Goal: Information Seeking & Learning: Learn about a topic

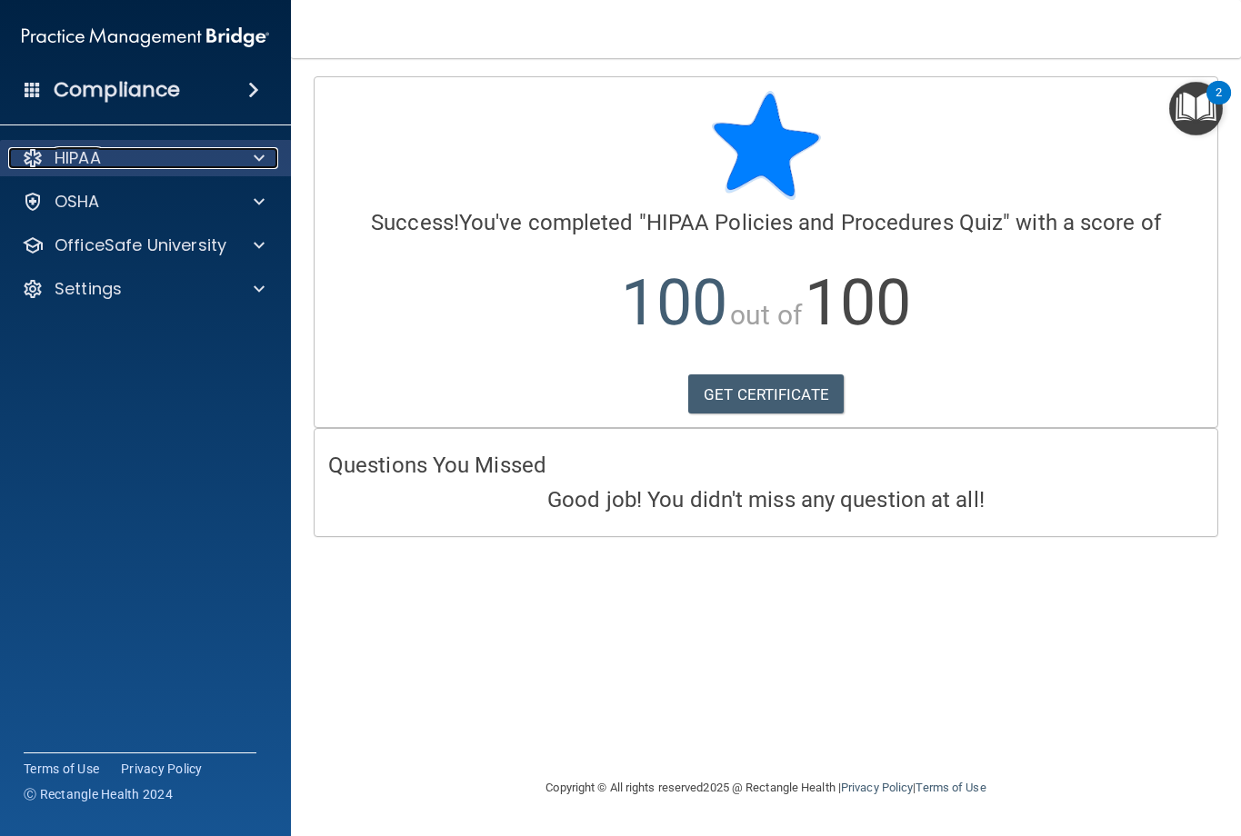
click at [210, 161] on div "HIPAA" at bounding box center [120, 158] width 225 height 22
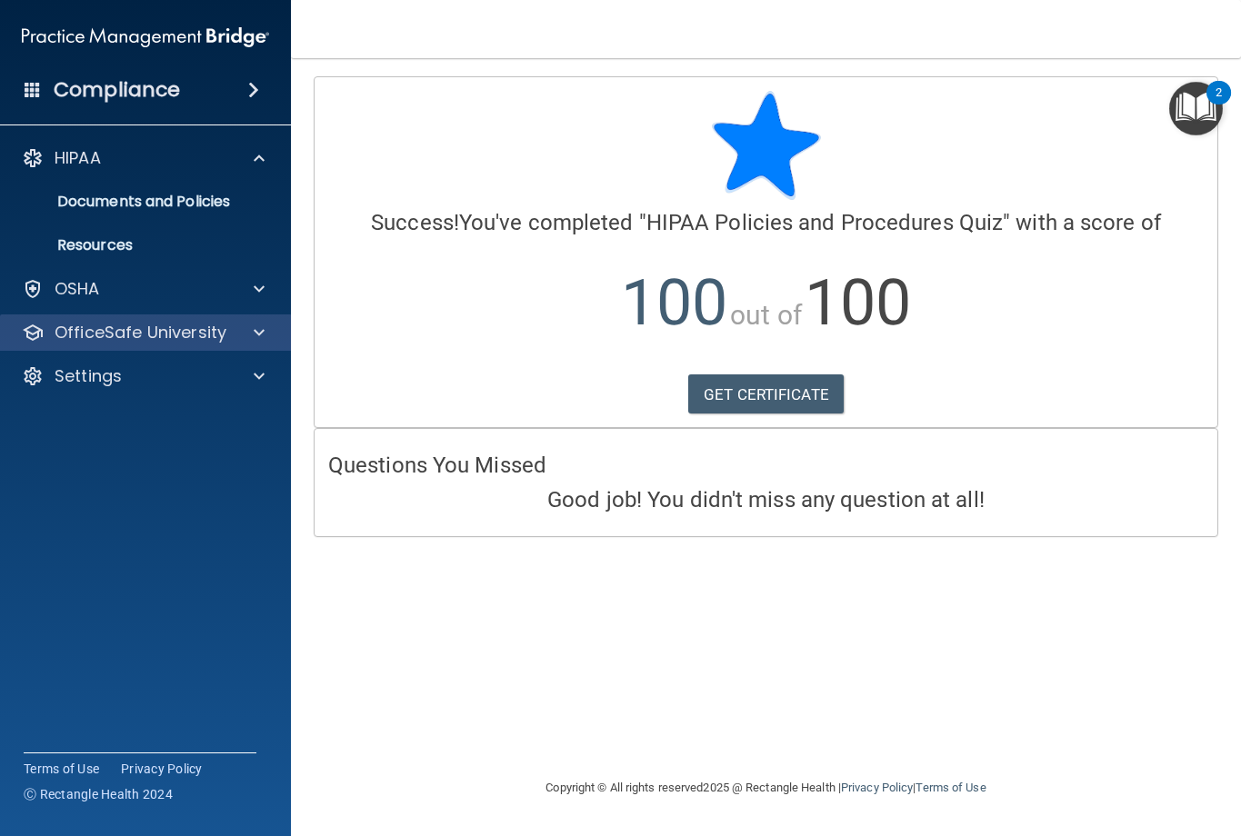
click at [147, 320] on div "OfficeSafe University" at bounding box center [146, 332] width 292 height 36
click at [150, 335] on p "OfficeSafe University" at bounding box center [141, 333] width 172 height 22
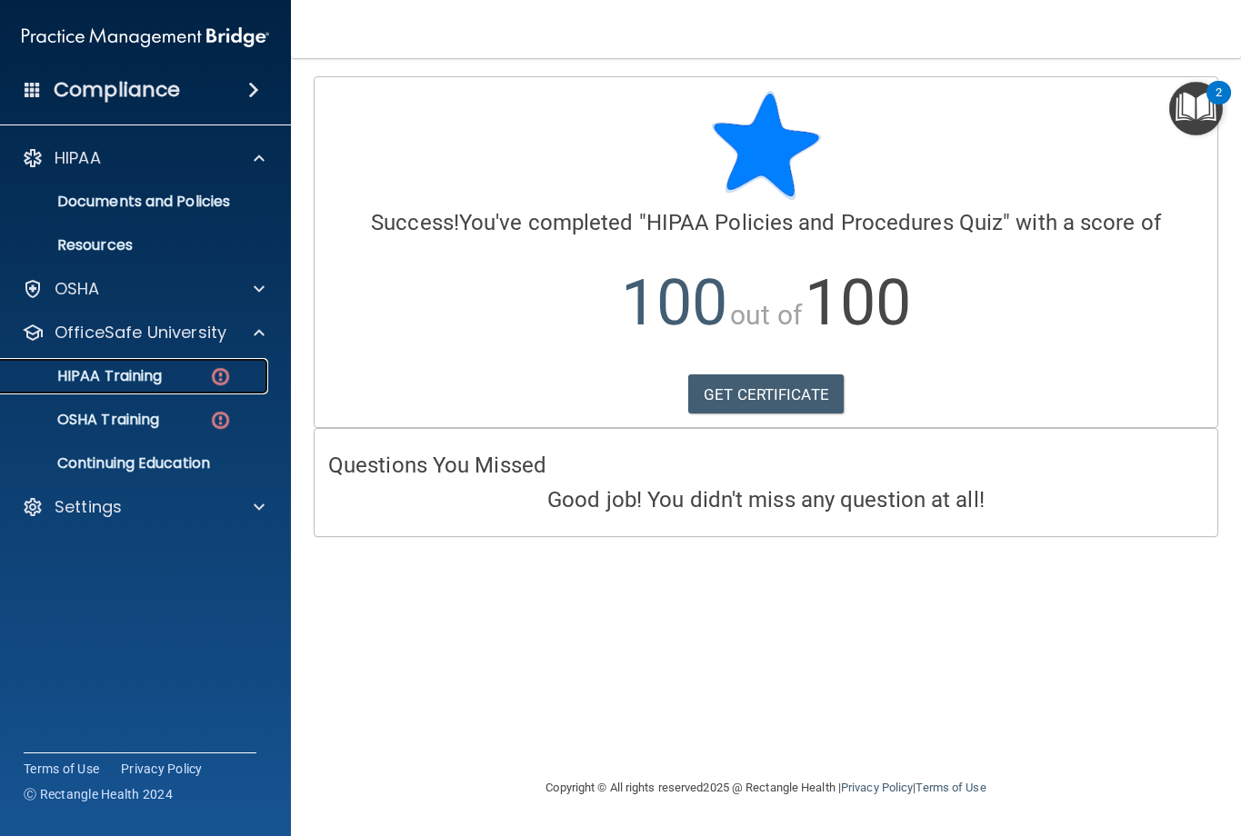
click at [174, 373] on div "HIPAA Training" at bounding box center [136, 376] width 248 height 18
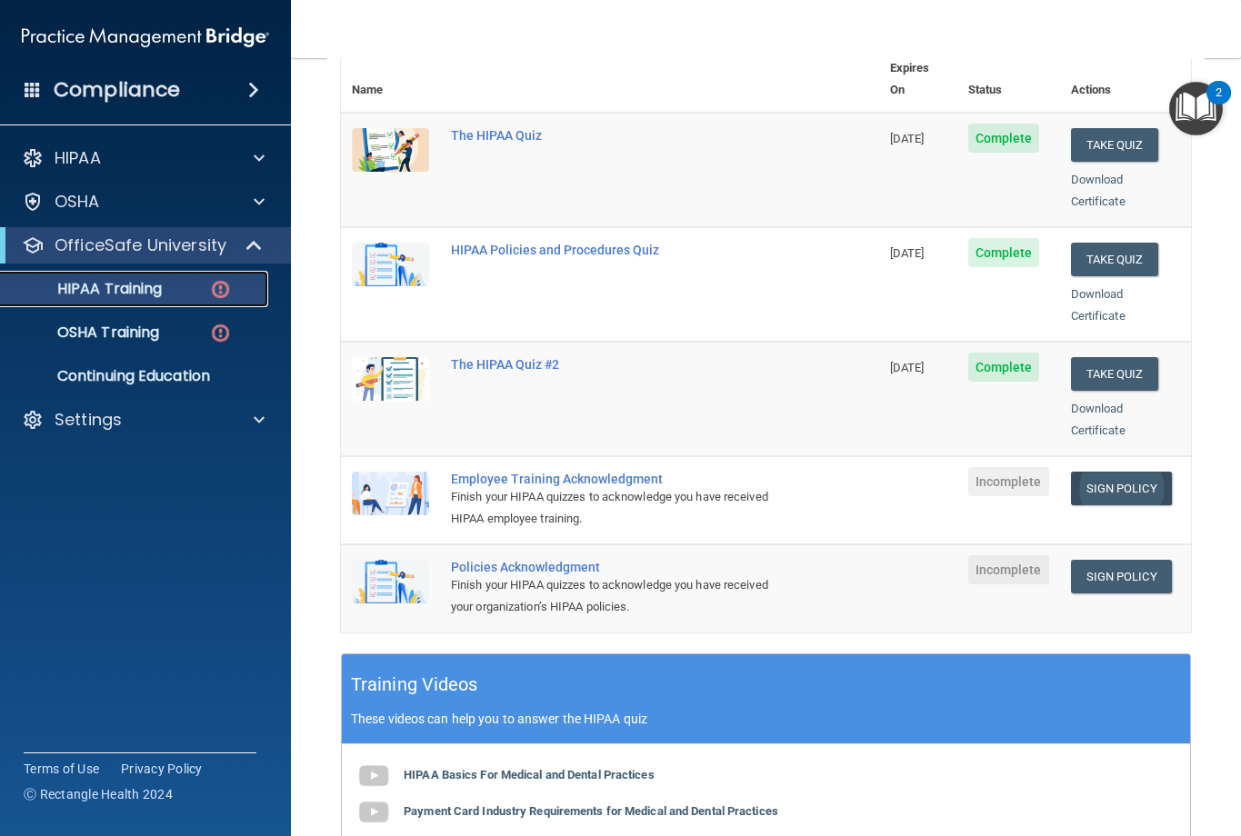
scroll to position [273, 0]
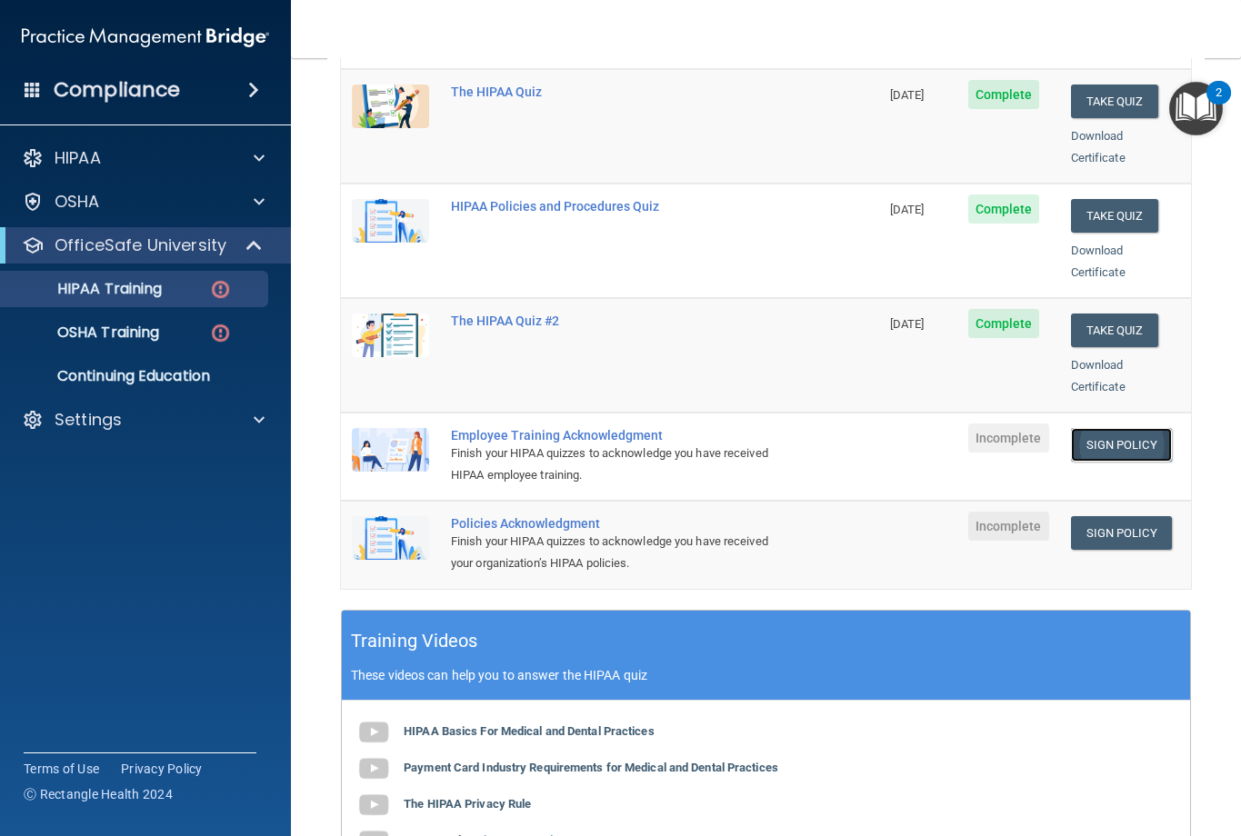
click at [1110, 430] on link "Sign Policy" at bounding box center [1121, 445] width 101 height 34
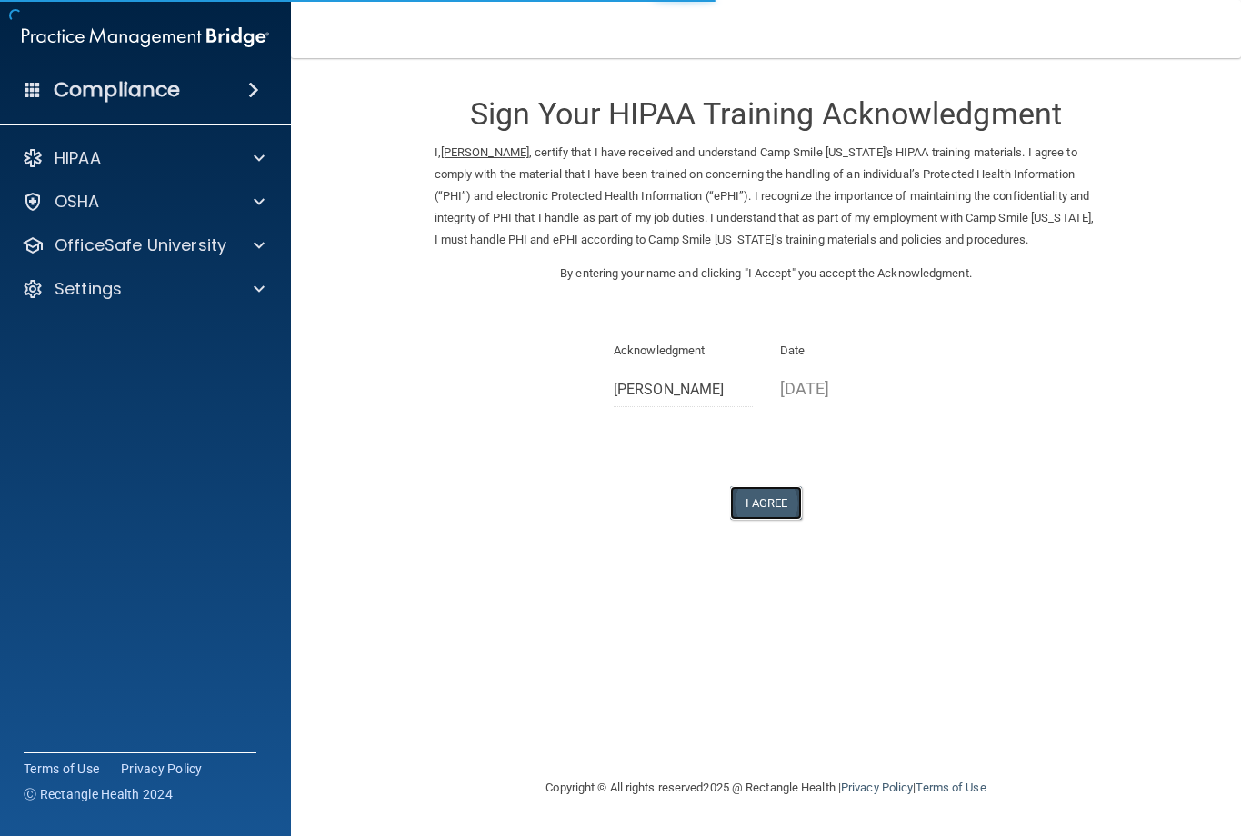
click at [757, 517] on button "I Agree" at bounding box center [766, 503] width 73 height 34
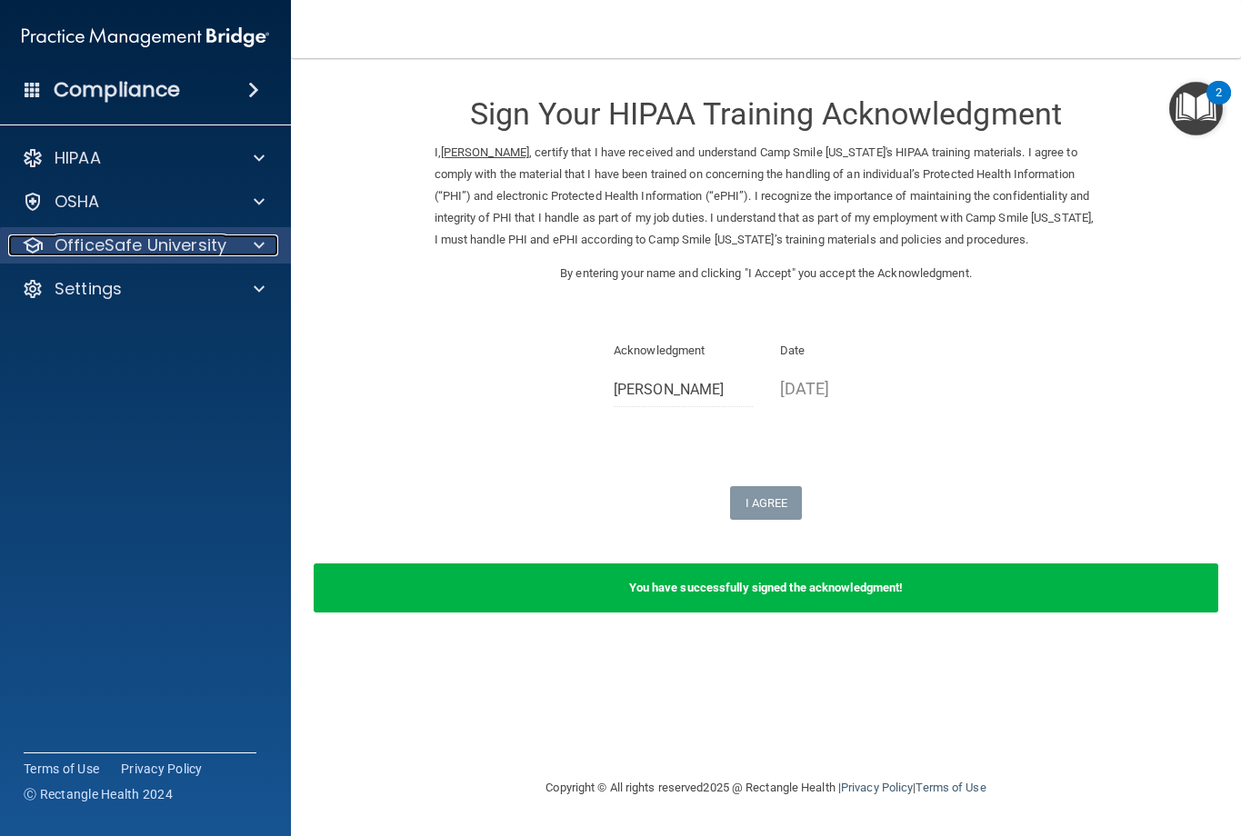
click at [128, 238] on p "OfficeSafe University" at bounding box center [141, 245] width 172 height 22
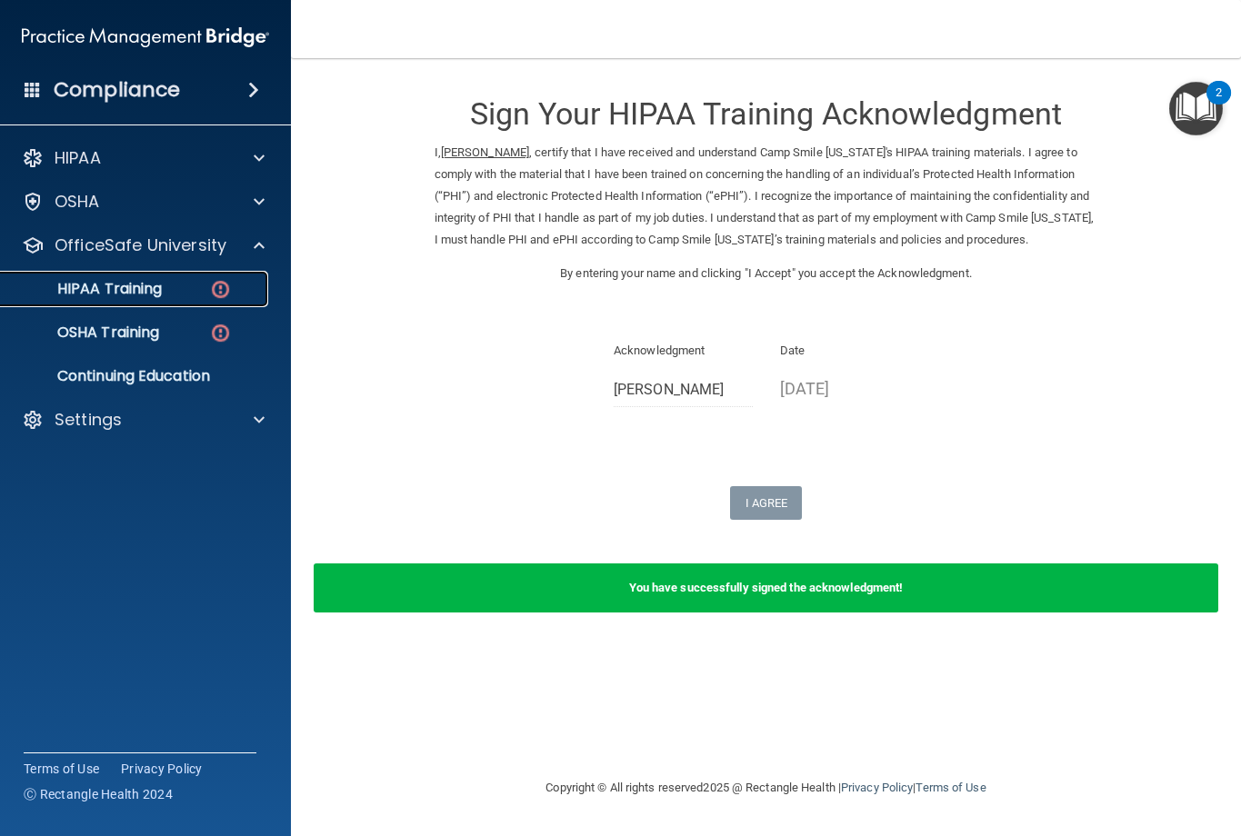
click at [146, 291] on p "HIPAA Training" at bounding box center [87, 289] width 150 height 18
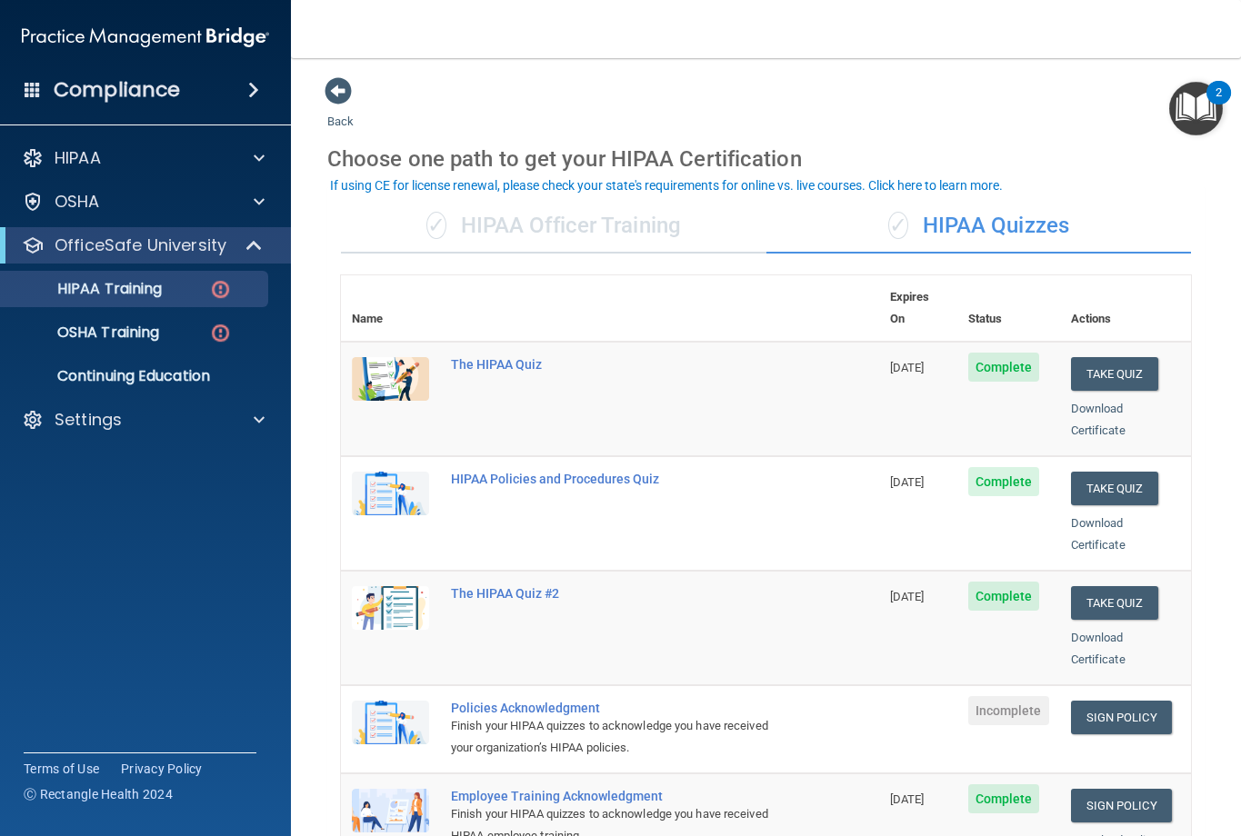
click at [95, 531] on accordion "HIPAA Documents and Policies Report an Incident Business Associates Emergency P…" at bounding box center [146, 367] width 292 height 468
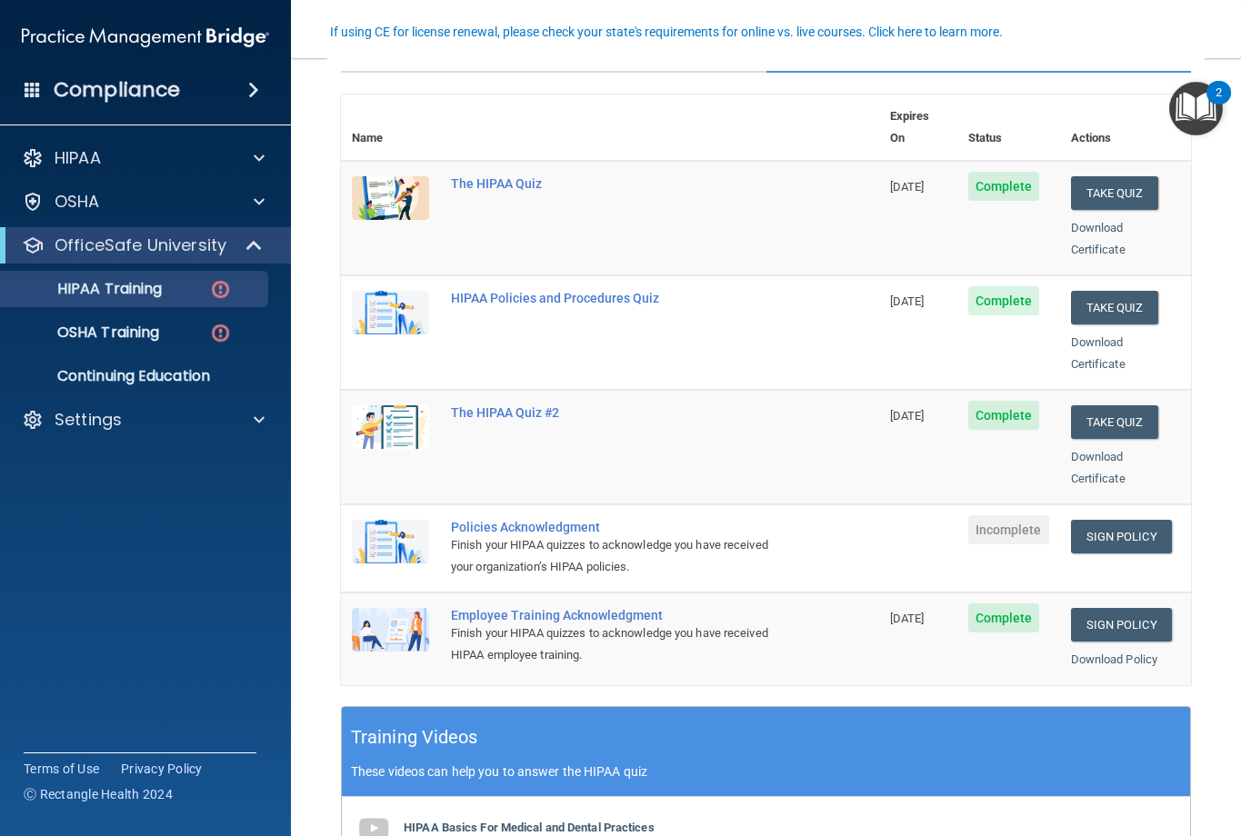
scroll to position [182, 0]
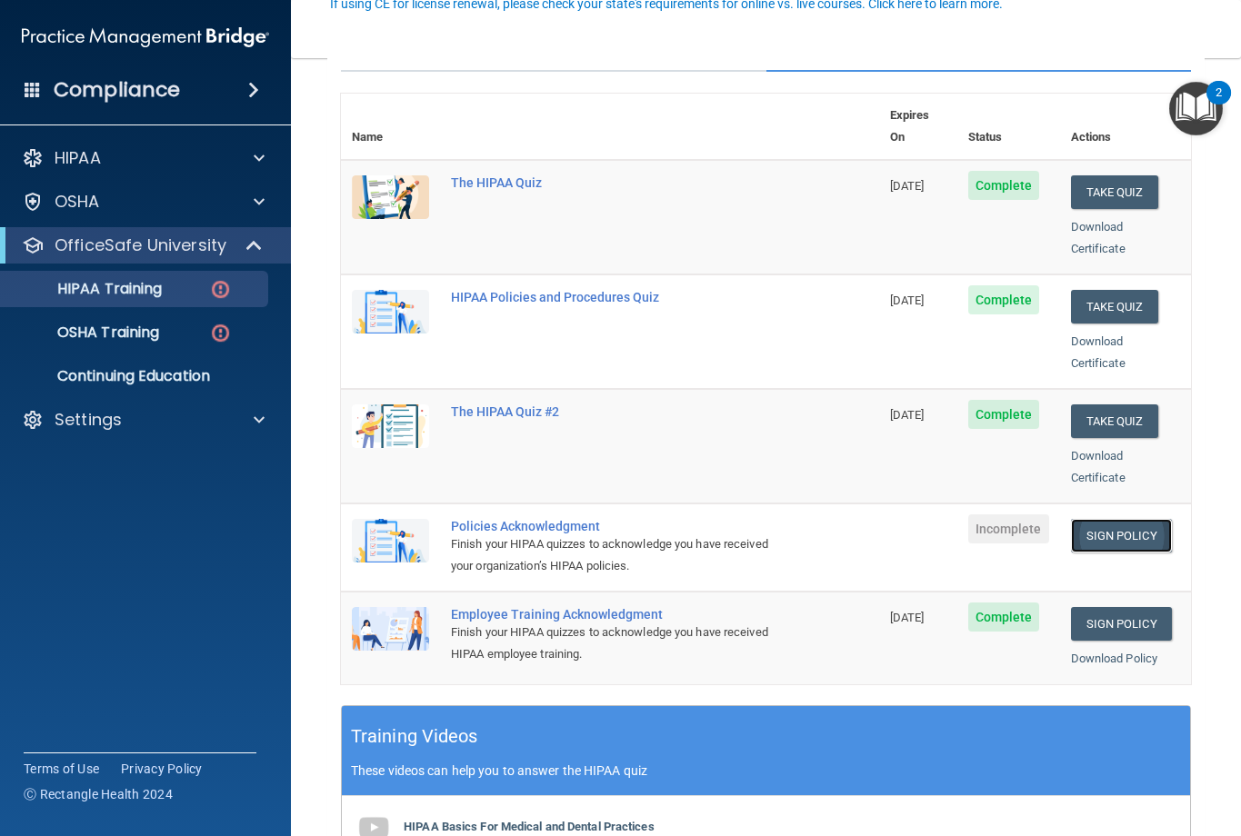
click at [1080, 519] on link "Sign Policy" at bounding box center [1121, 536] width 101 height 34
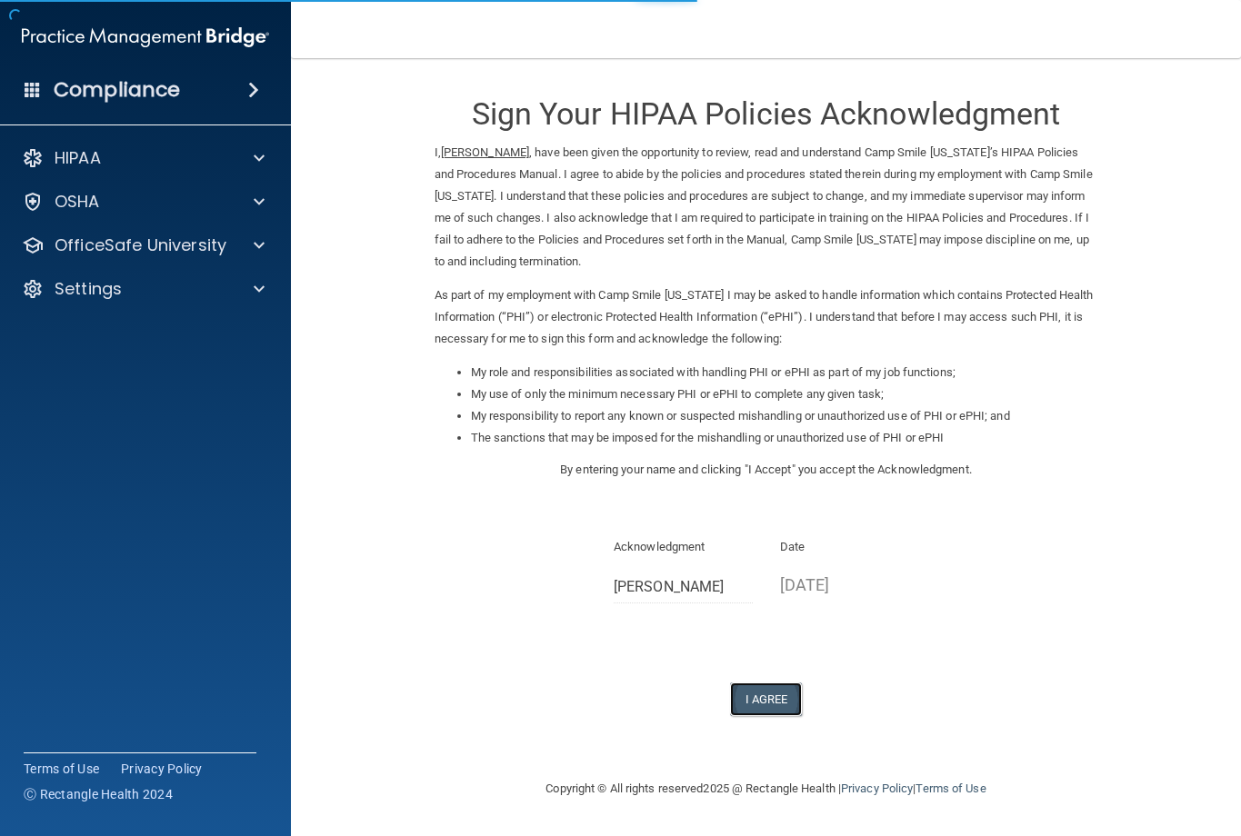
click at [780, 692] on button "I Agree" at bounding box center [766, 700] width 73 height 34
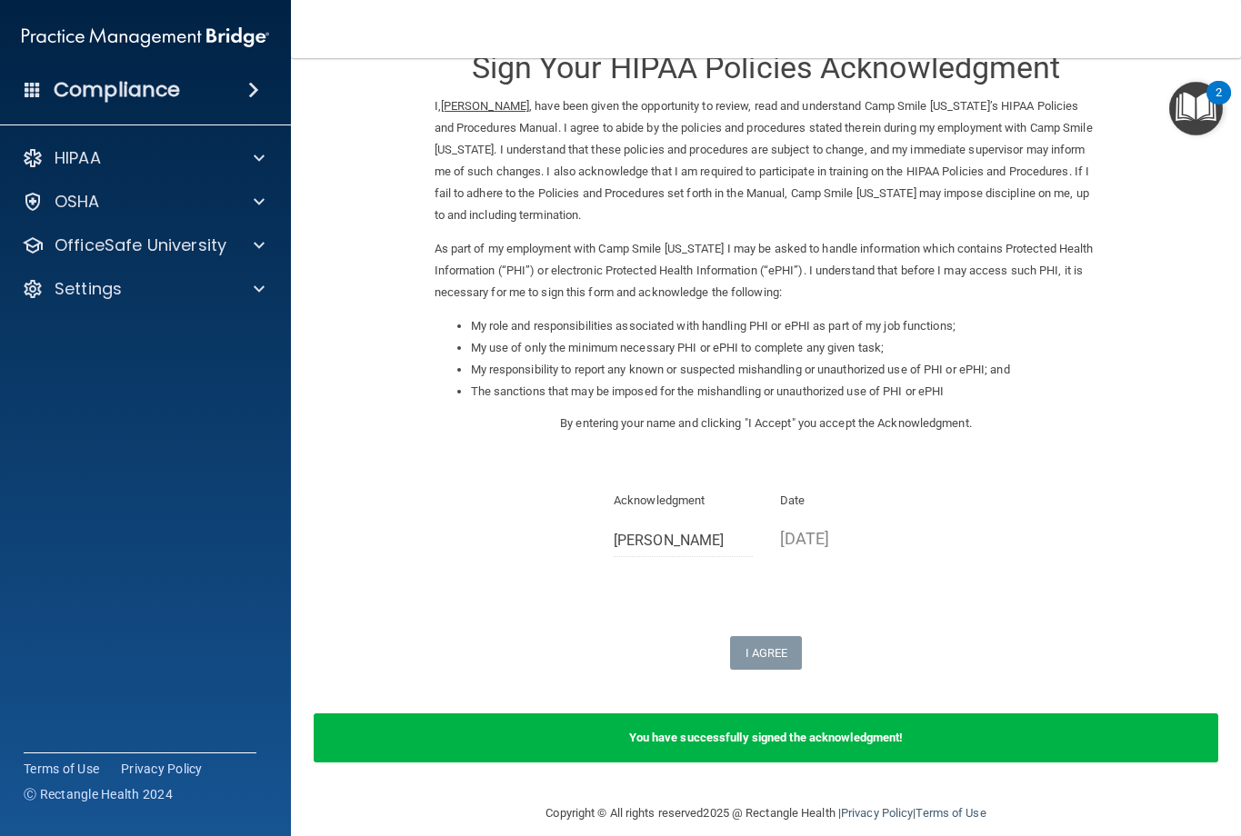
scroll to position [67, 0]
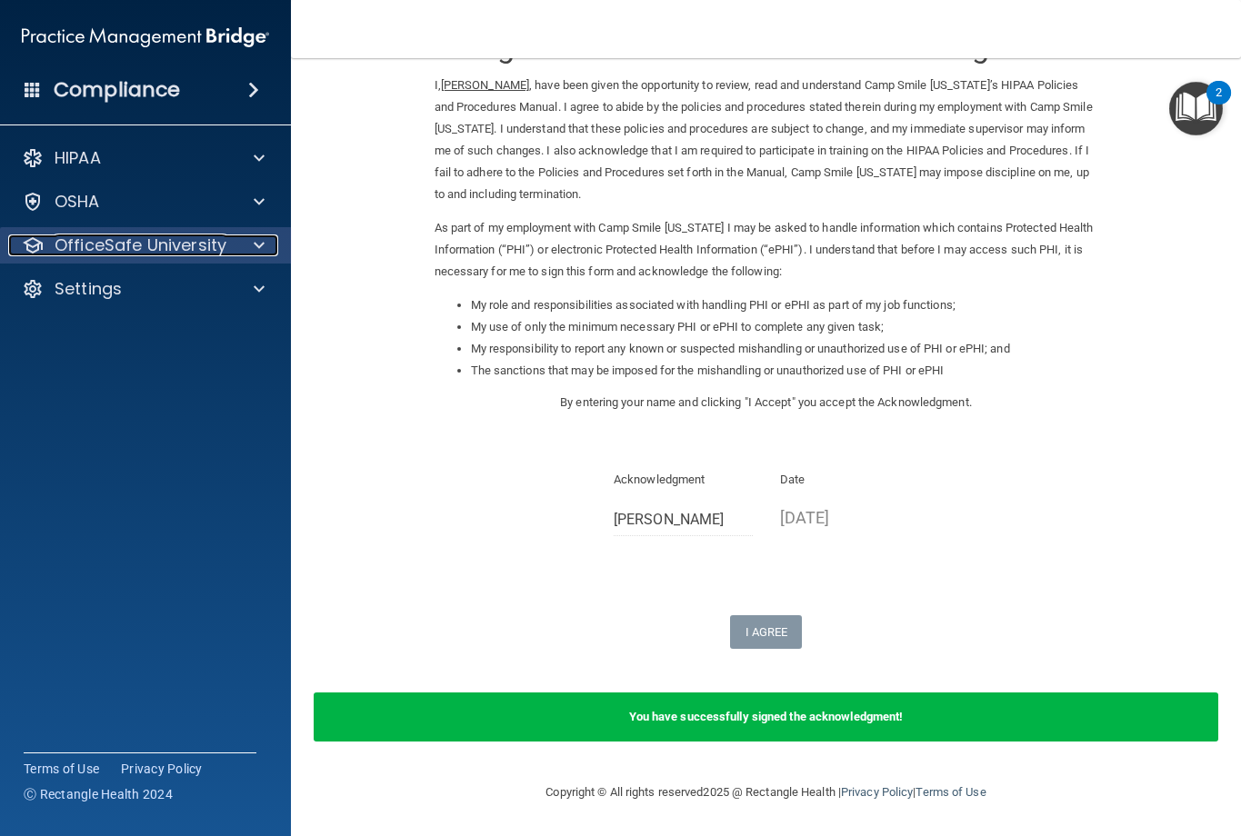
click at [146, 242] on p "OfficeSafe University" at bounding box center [141, 245] width 172 height 22
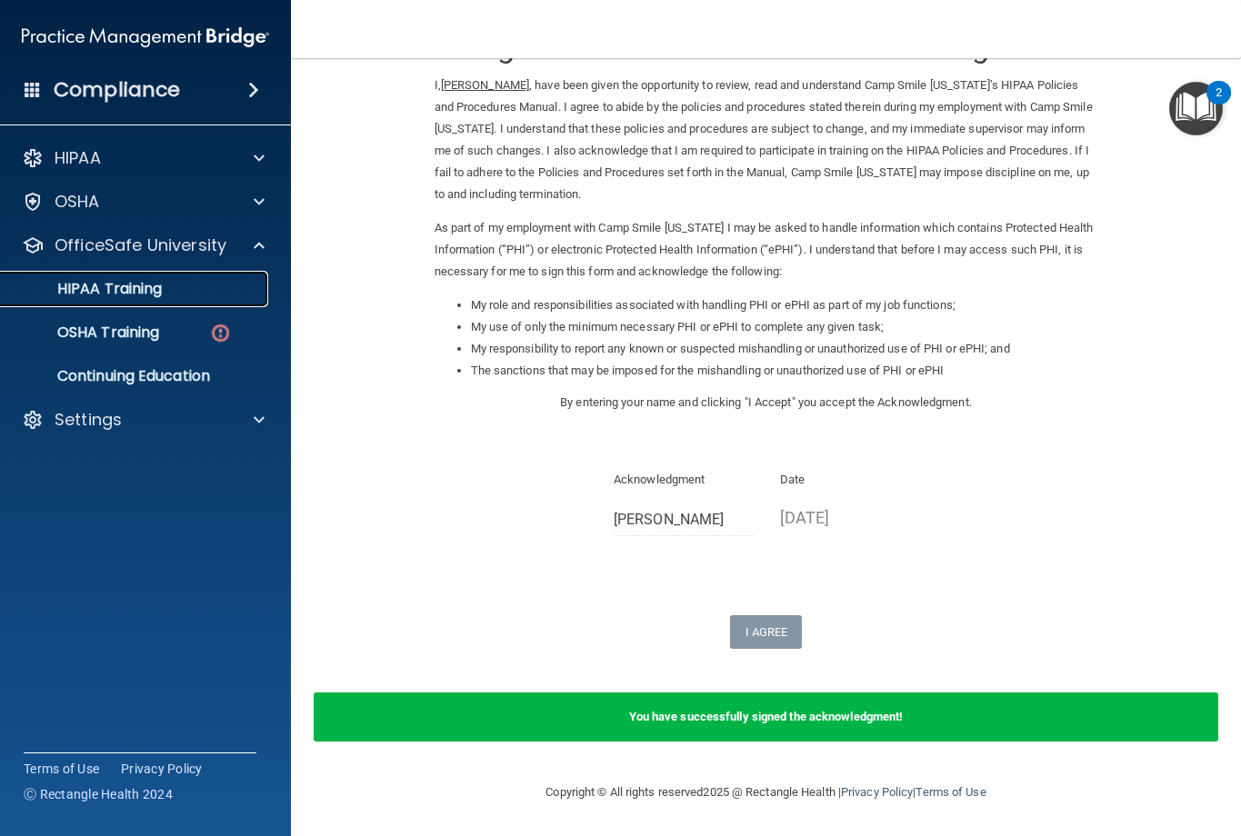
click at [159, 277] on link "HIPAA Training" at bounding box center [125, 289] width 286 height 36
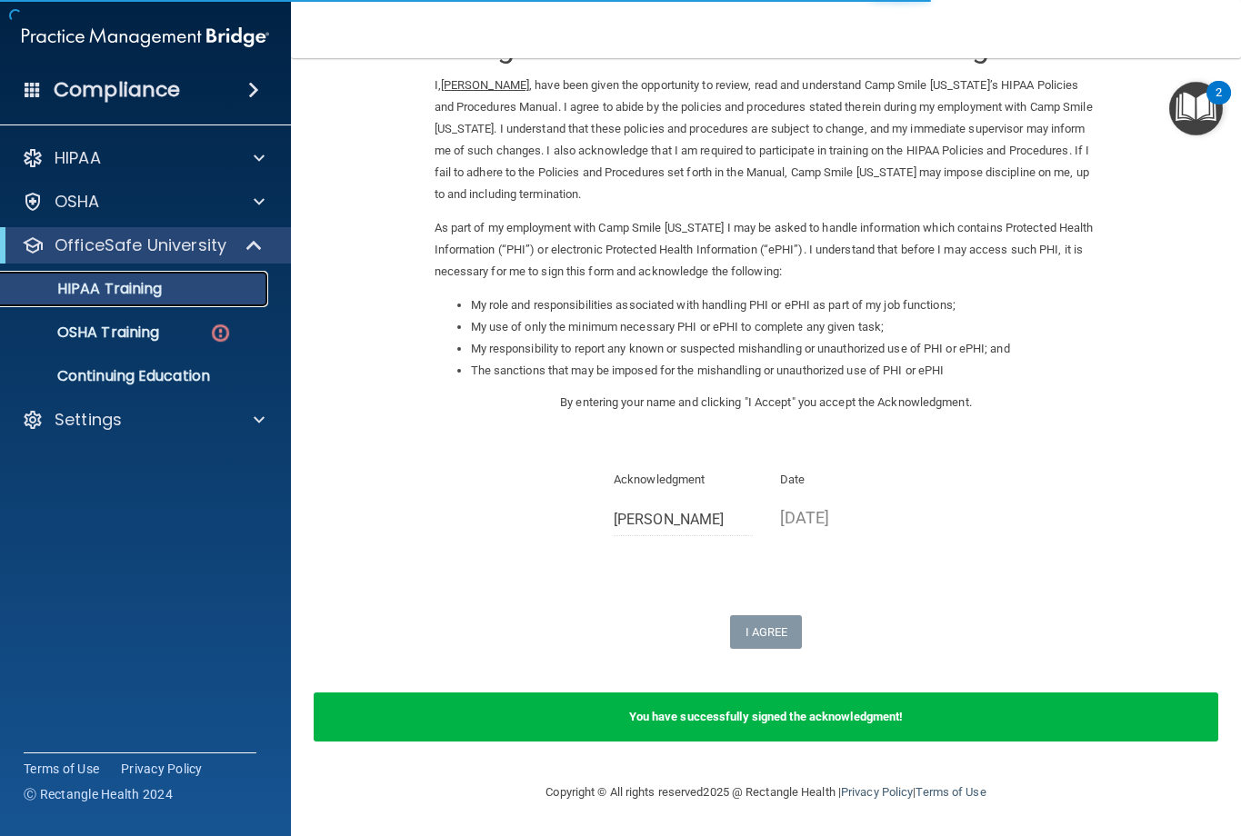
scroll to position [598, 0]
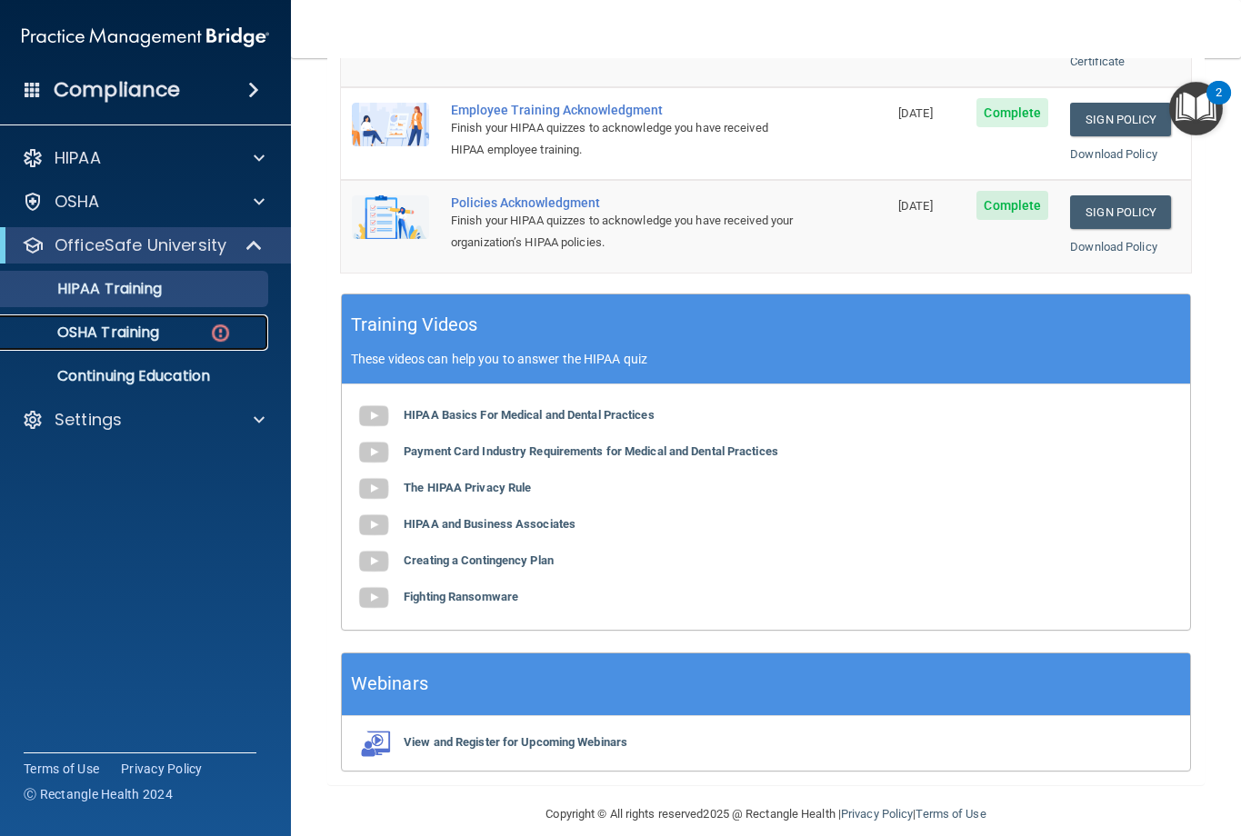
click at [152, 337] on p "OSHA Training" at bounding box center [85, 333] width 147 height 18
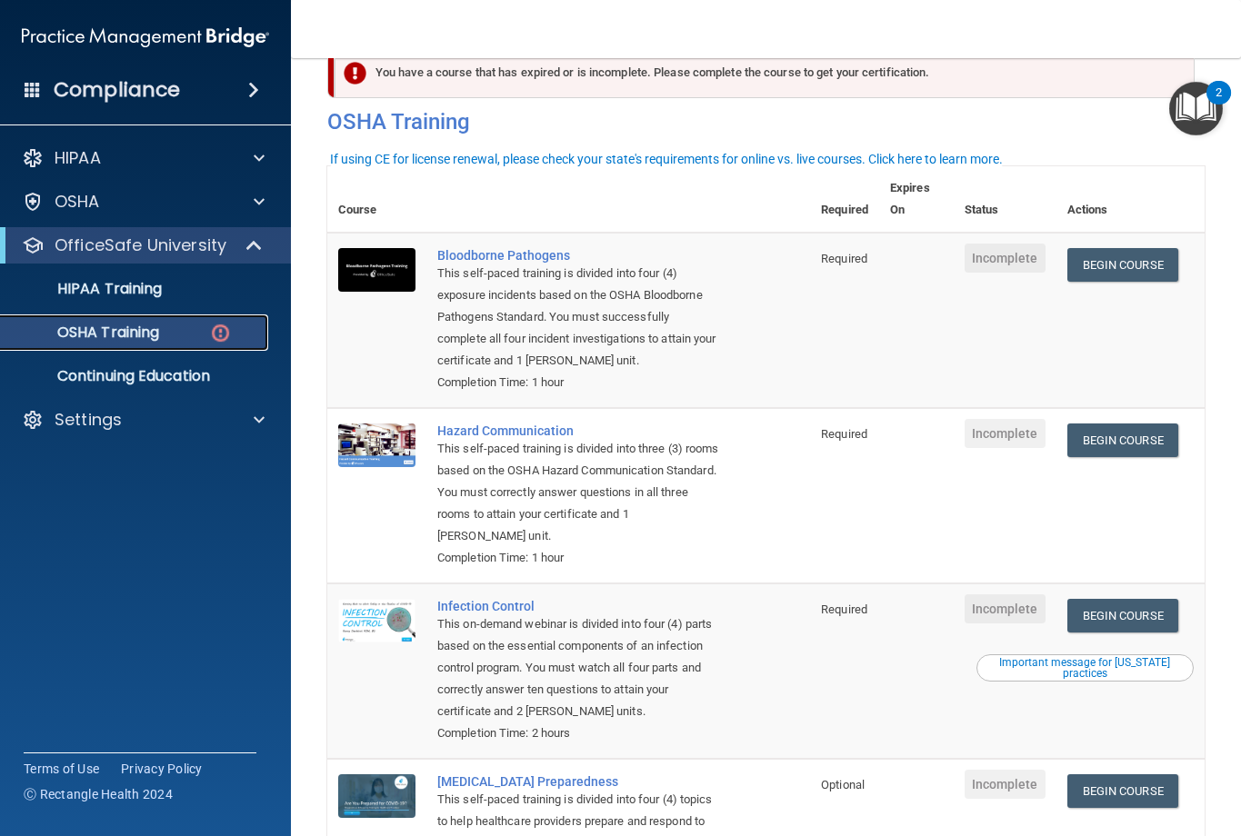
scroll to position [36, 0]
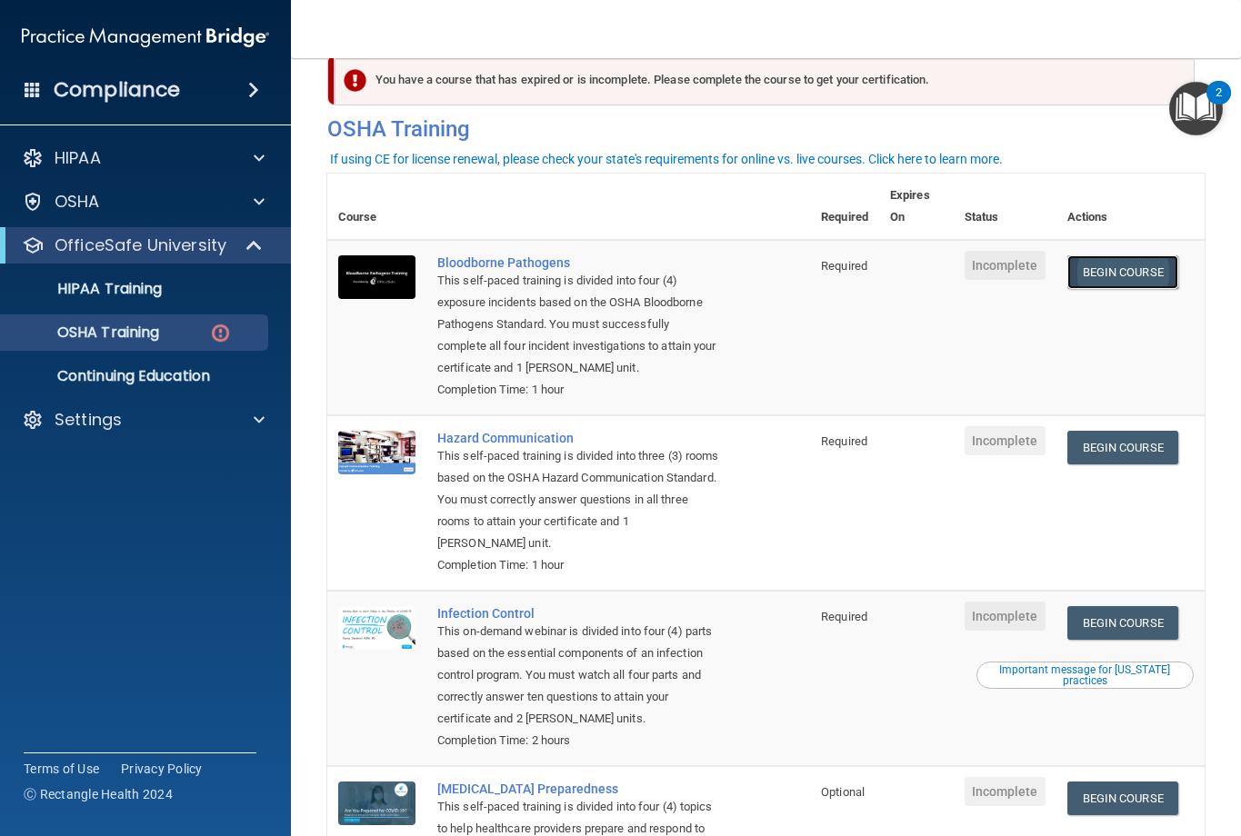
click at [1102, 276] on link "Begin Course" at bounding box center [1122, 272] width 111 height 34
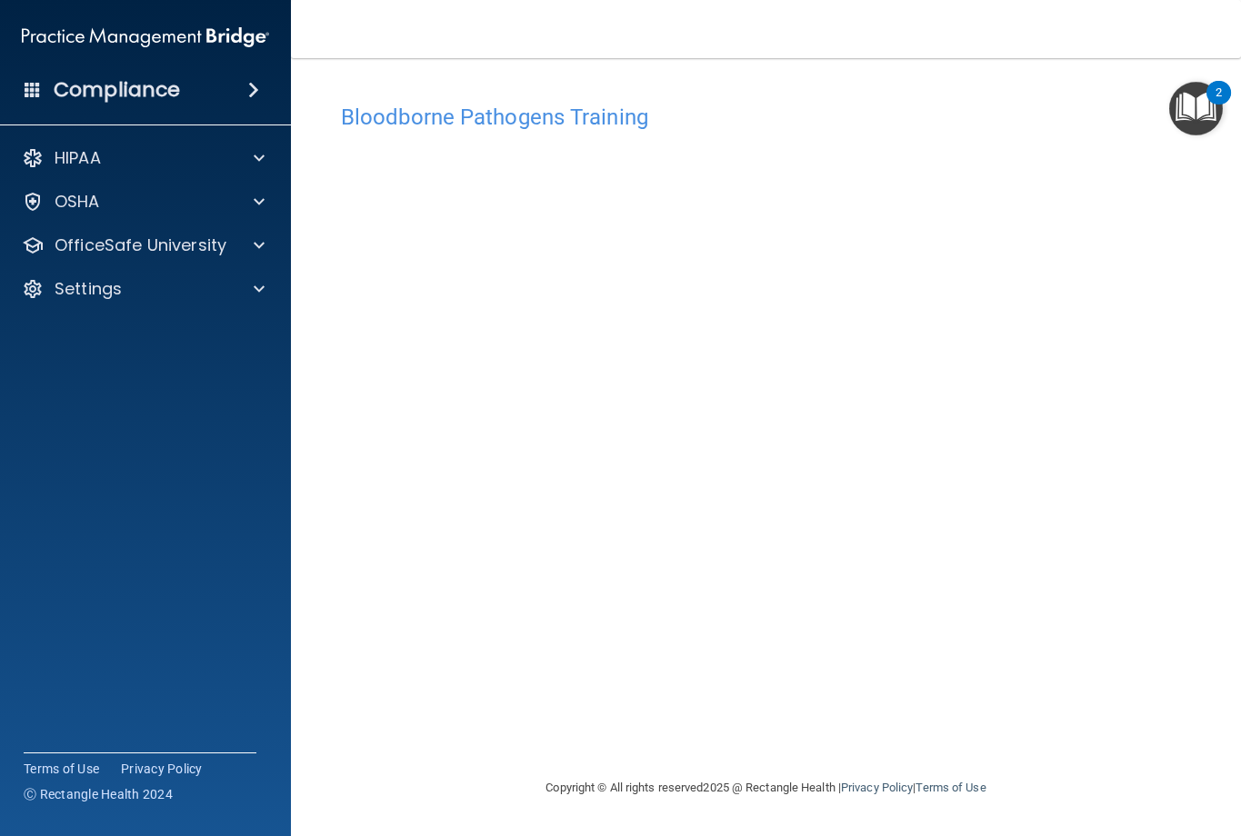
click at [66, 516] on accordion "HIPAA Documents and Policies Report an Incident Business Associates Emergency P…" at bounding box center [146, 367] width 292 height 468
click at [183, 164] on div "HIPAA" at bounding box center [120, 158] width 225 height 22
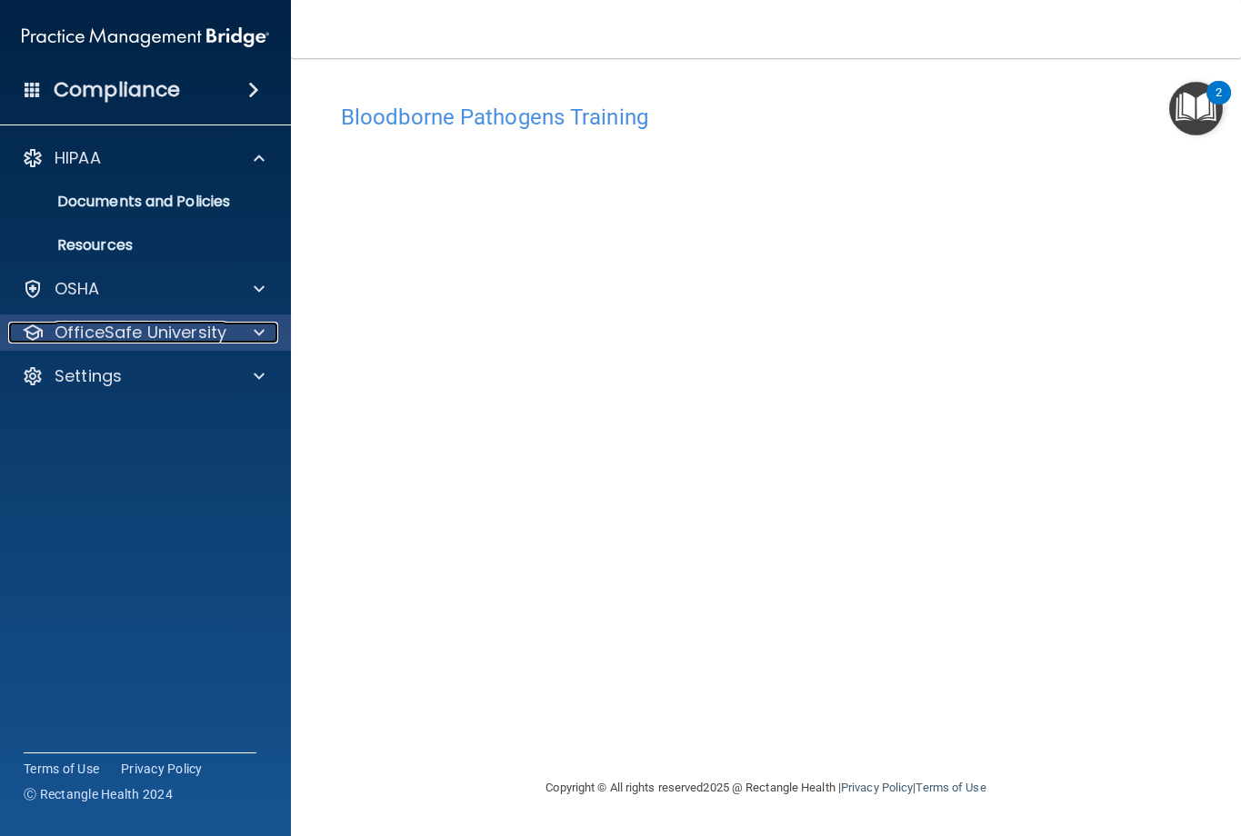
click at [204, 324] on p "OfficeSafe University" at bounding box center [141, 333] width 172 height 22
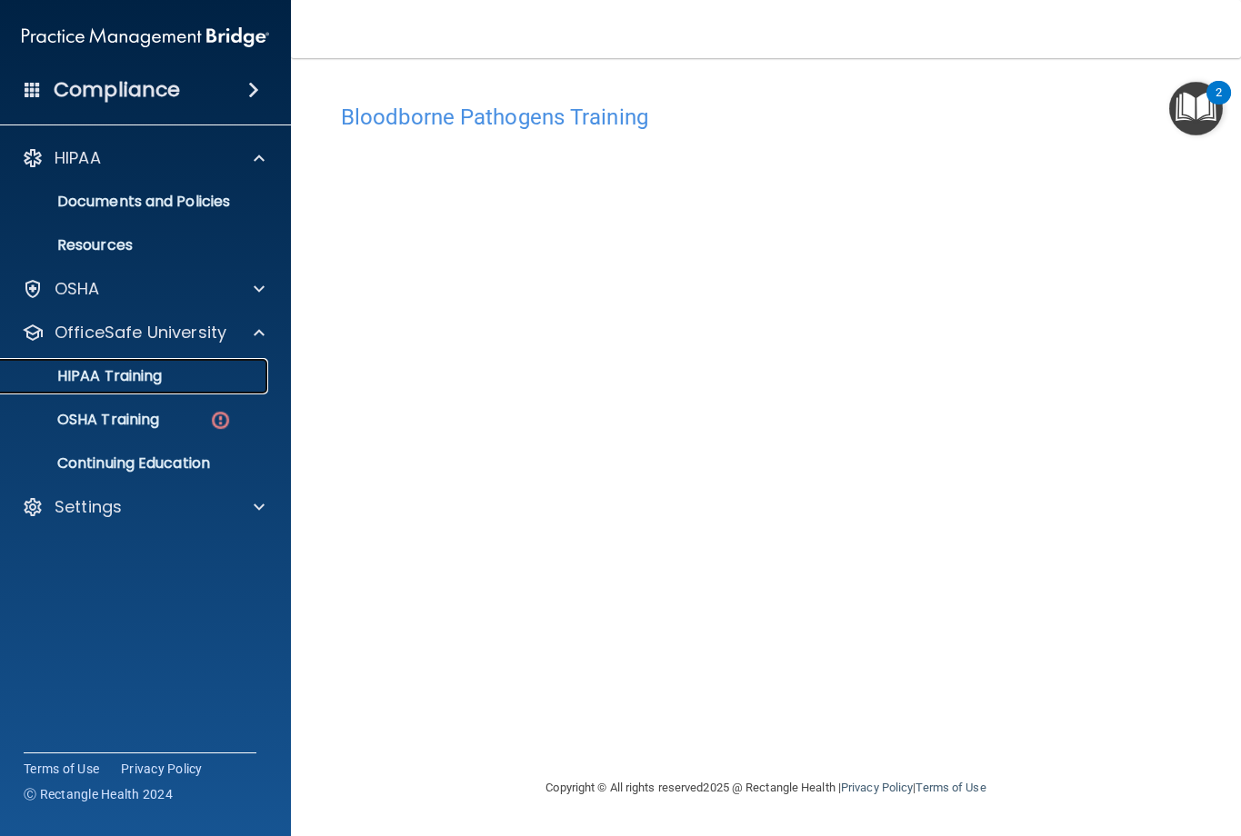
click at [191, 373] on div "HIPAA Training" at bounding box center [136, 376] width 248 height 18
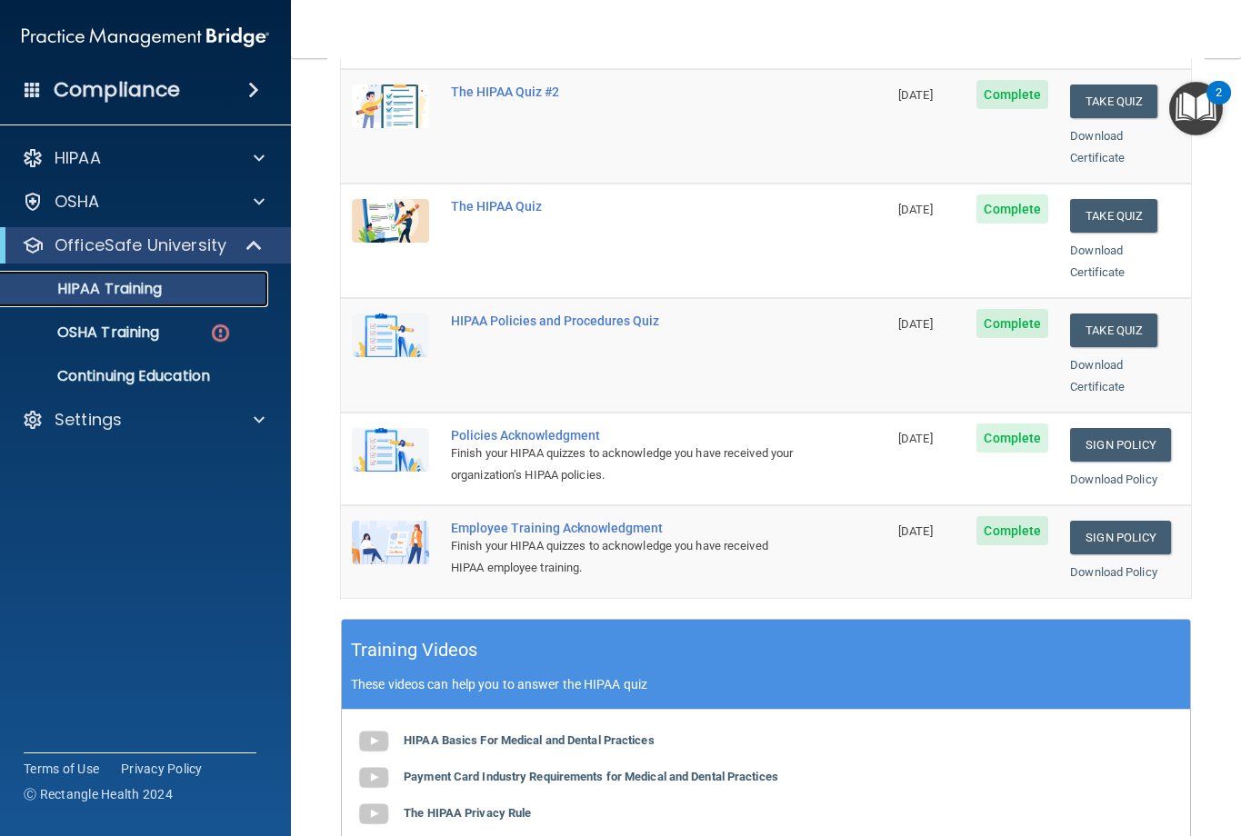
scroll to position [364, 0]
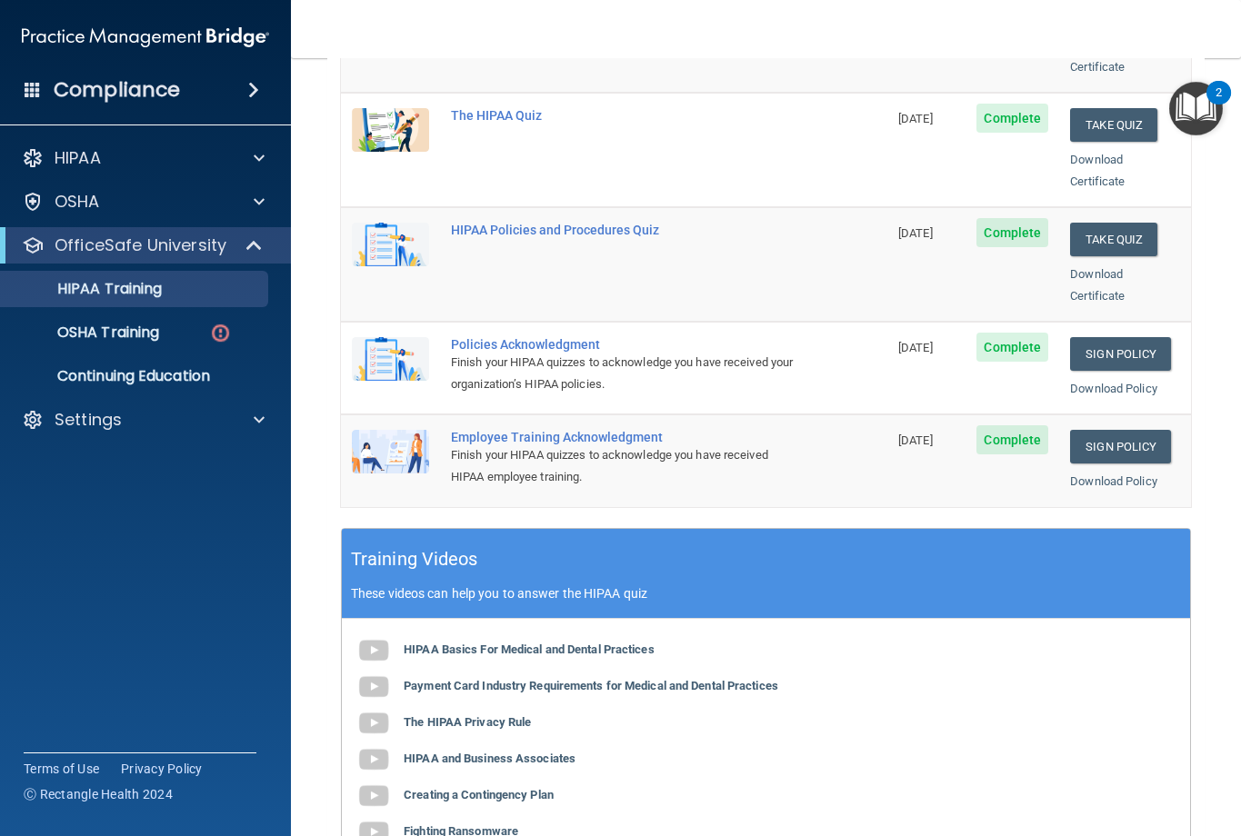
click at [324, 403] on main "Back Choose one path to get your HIPAA Certification ✓ HIPAA Officer Training ✓…" at bounding box center [766, 447] width 950 height 778
click at [154, 339] on p "OSHA Training" at bounding box center [85, 333] width 147 height 18
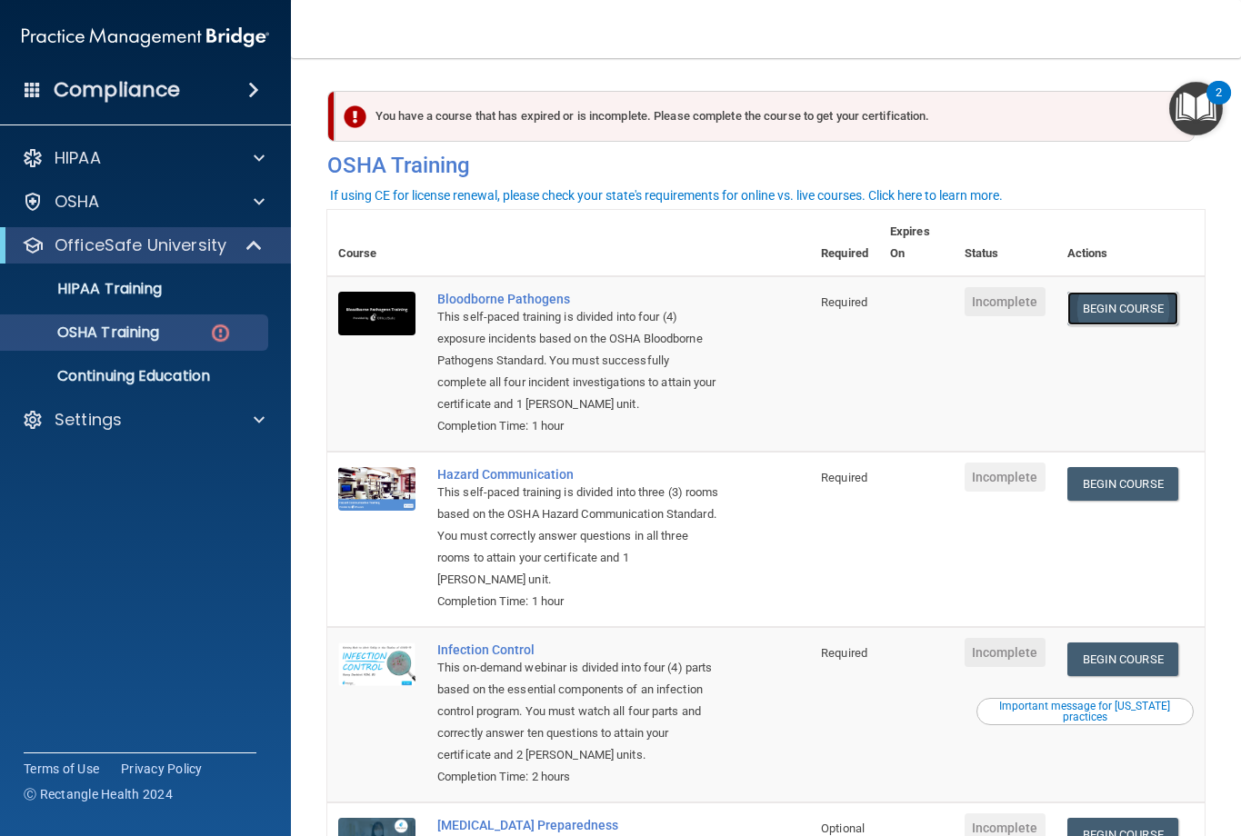
click at [1121, 304] on link "Begin Course" at bounding box center [1122, 309] width 111 height 34
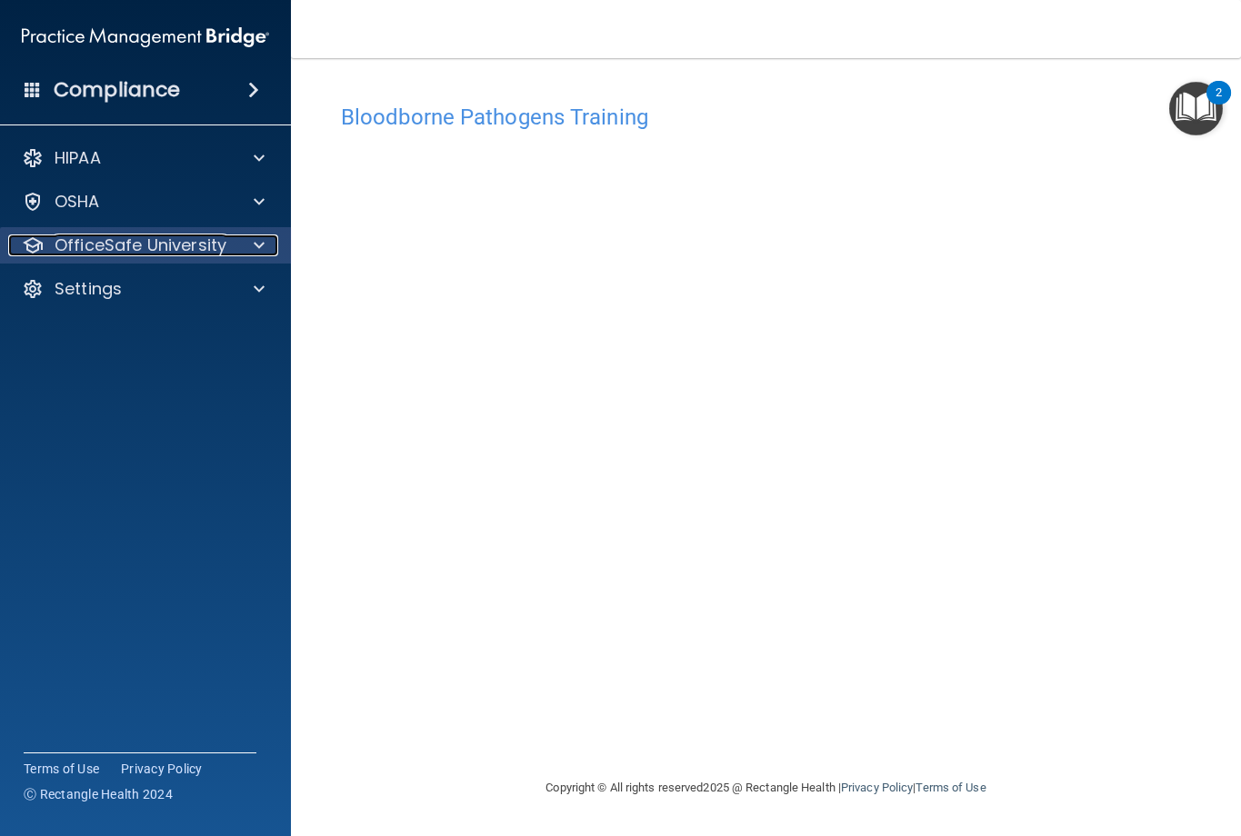
click at [138, 248] on p "OfficeSafe University" at bounding box center [141, 245] width 172 height 22
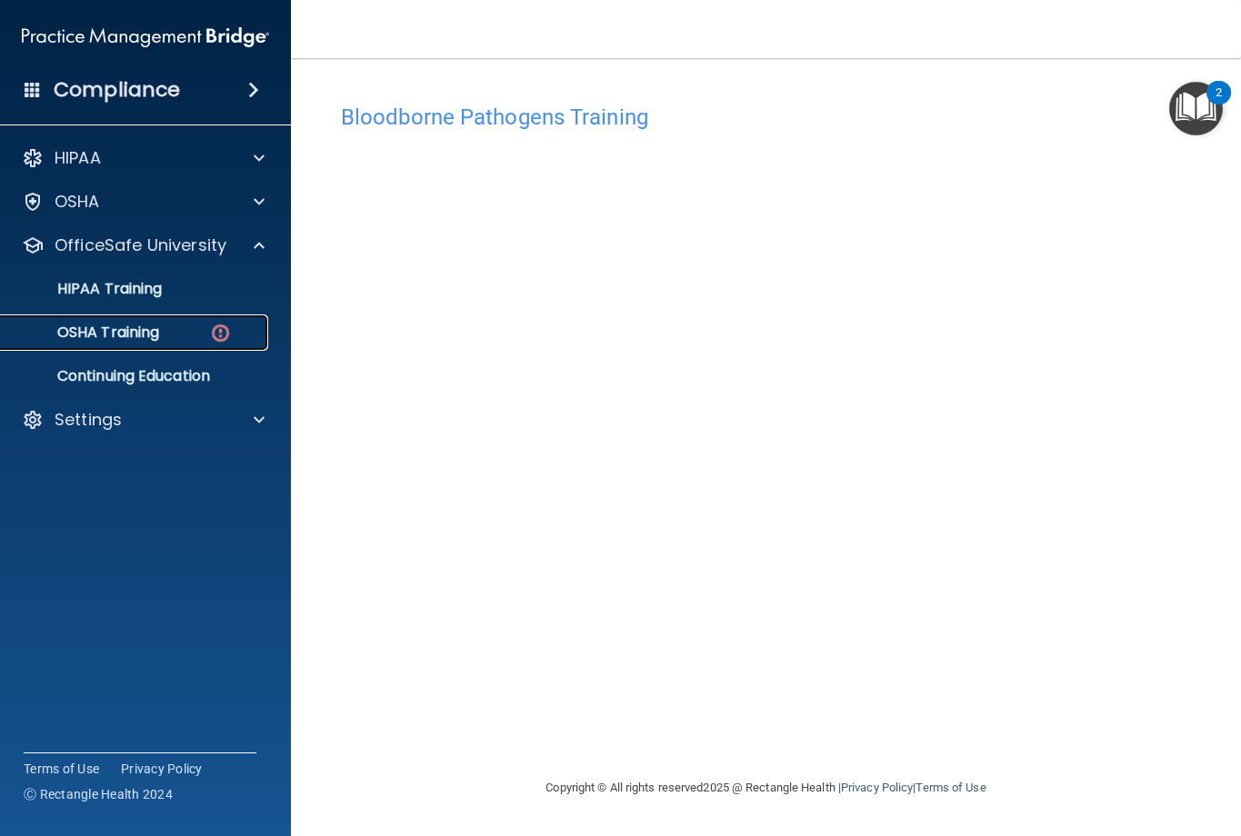
click at [158, 344] on link "OSHA Training" at bounding box center [125, 332] width 286 height 36
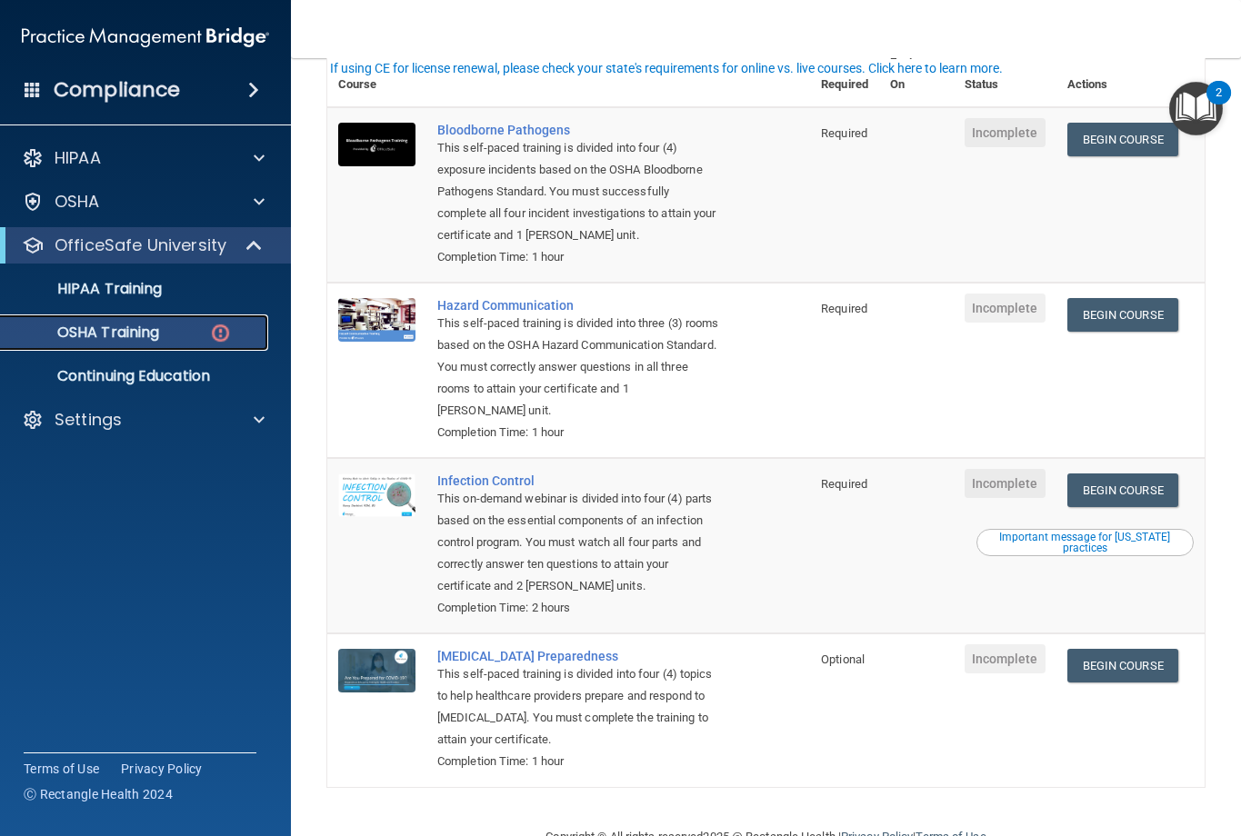
scroll to position [127, 0]
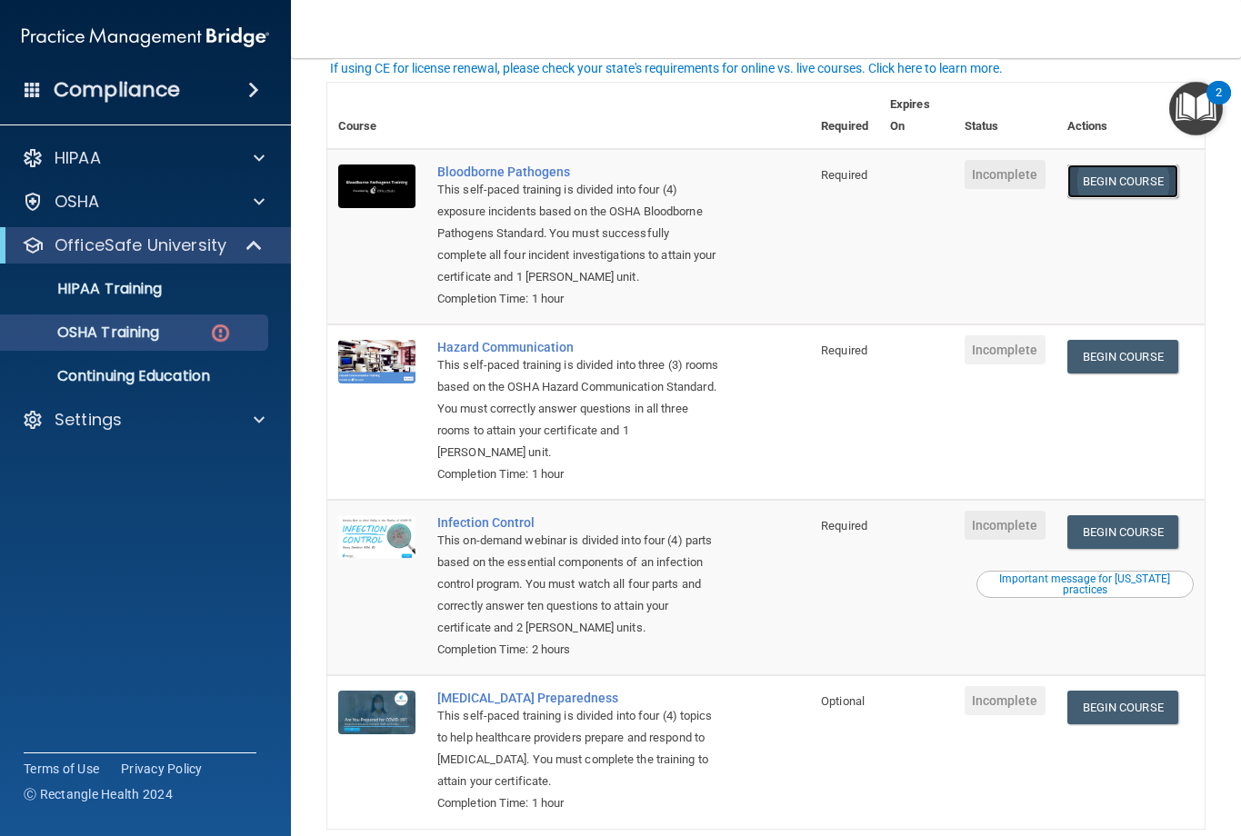
click at [1088, 187] on link "Begin Course" at bounding box center [1122, 181] width 111 height 34
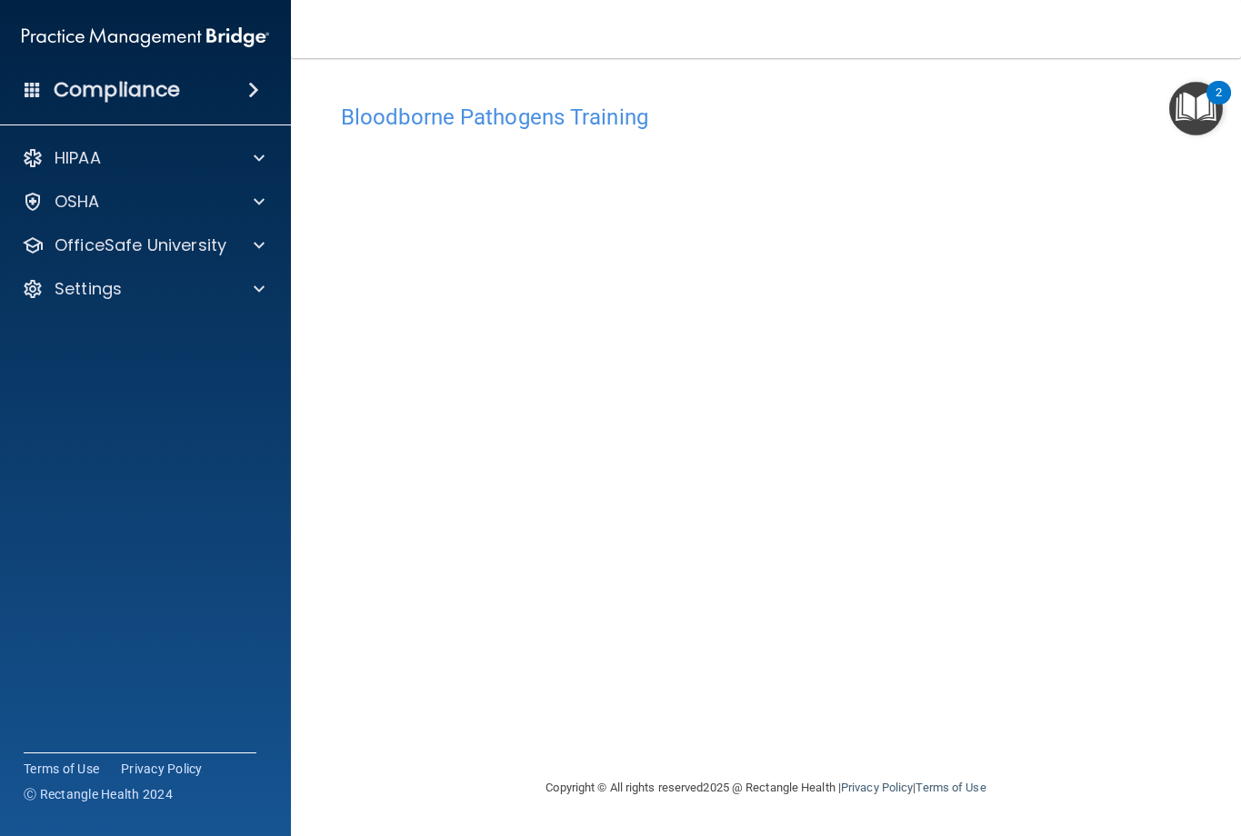
click at [1211, 106] on img "Open Resource Center, 2 new notifications" at bounding box center [1196, 109] width 54 height 54
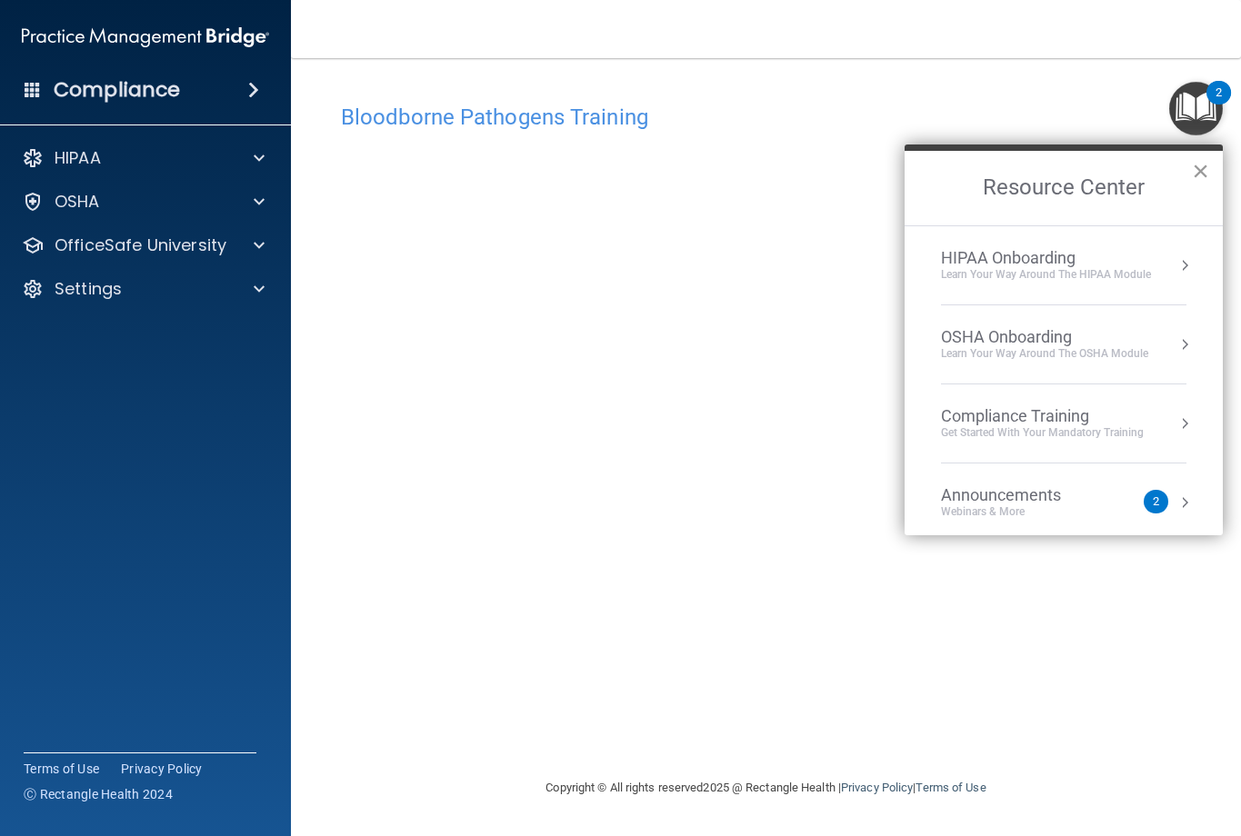
click at [1195, 170] on button "×" at bounding box center [1199, 170] width 17 height 29
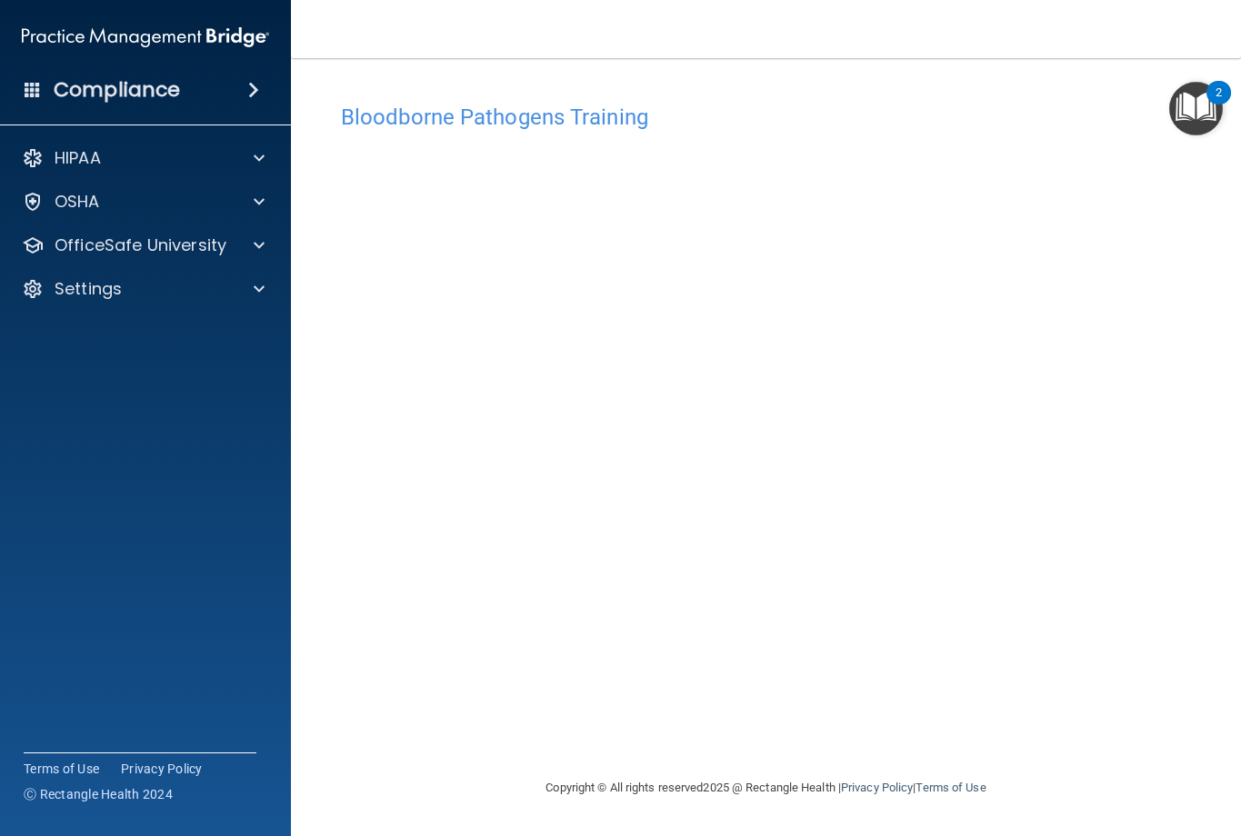
click at [478, 116] on h4 "Bloodborne Pathogens Training" at bounding box center [766, 117] width 850 height 24
click at [203, 254] on p "OfficeSafe University" at bounding box center [141, 245] width 172 height 22
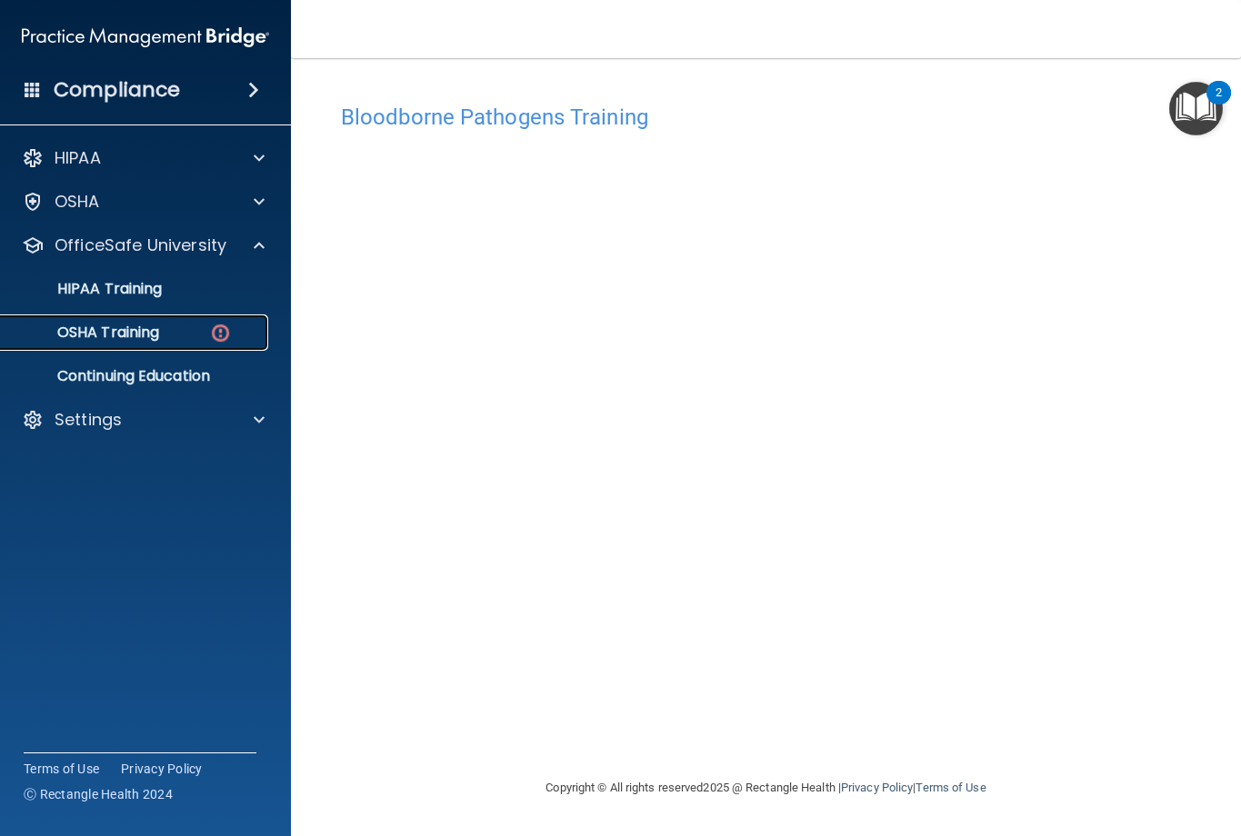
click at [174, 326] on div "OSHA Training" at bounding box center [136, 333] width 248 height 18
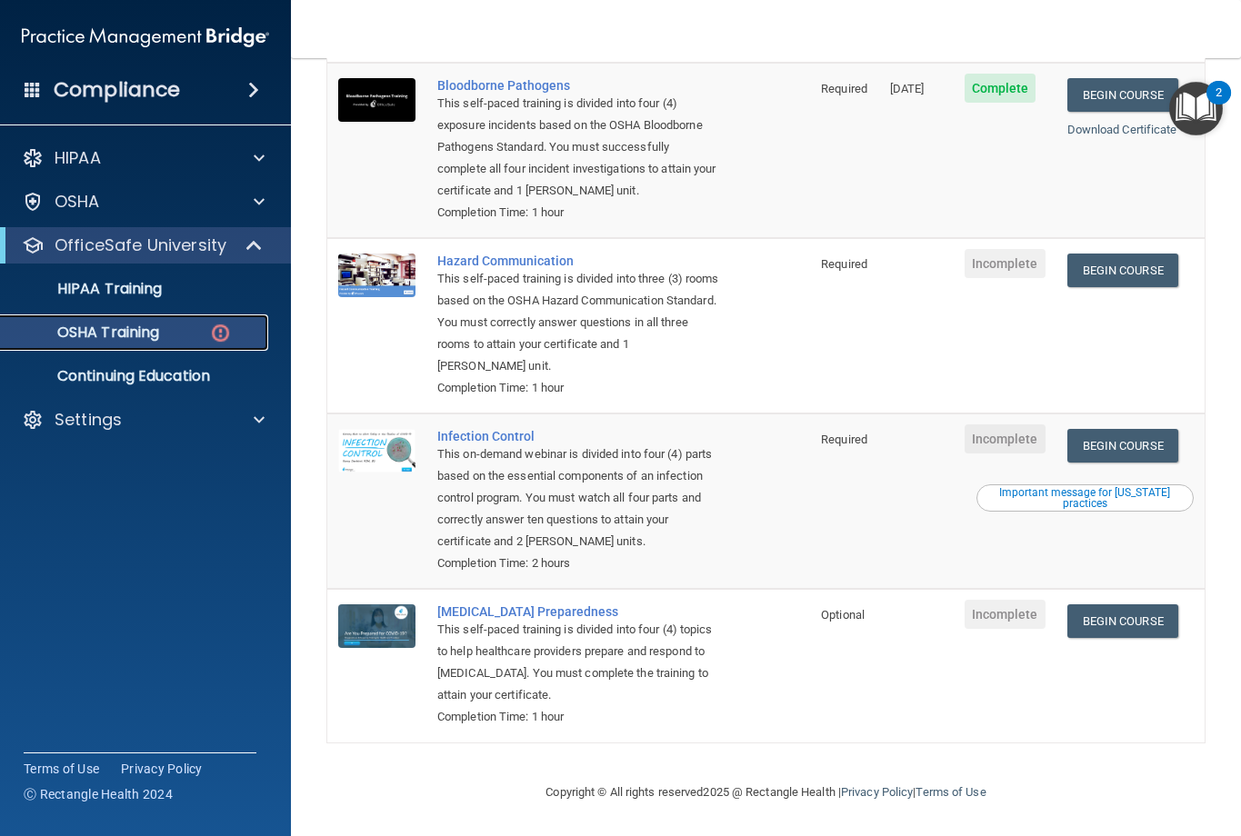
scroll to position [127, 0]
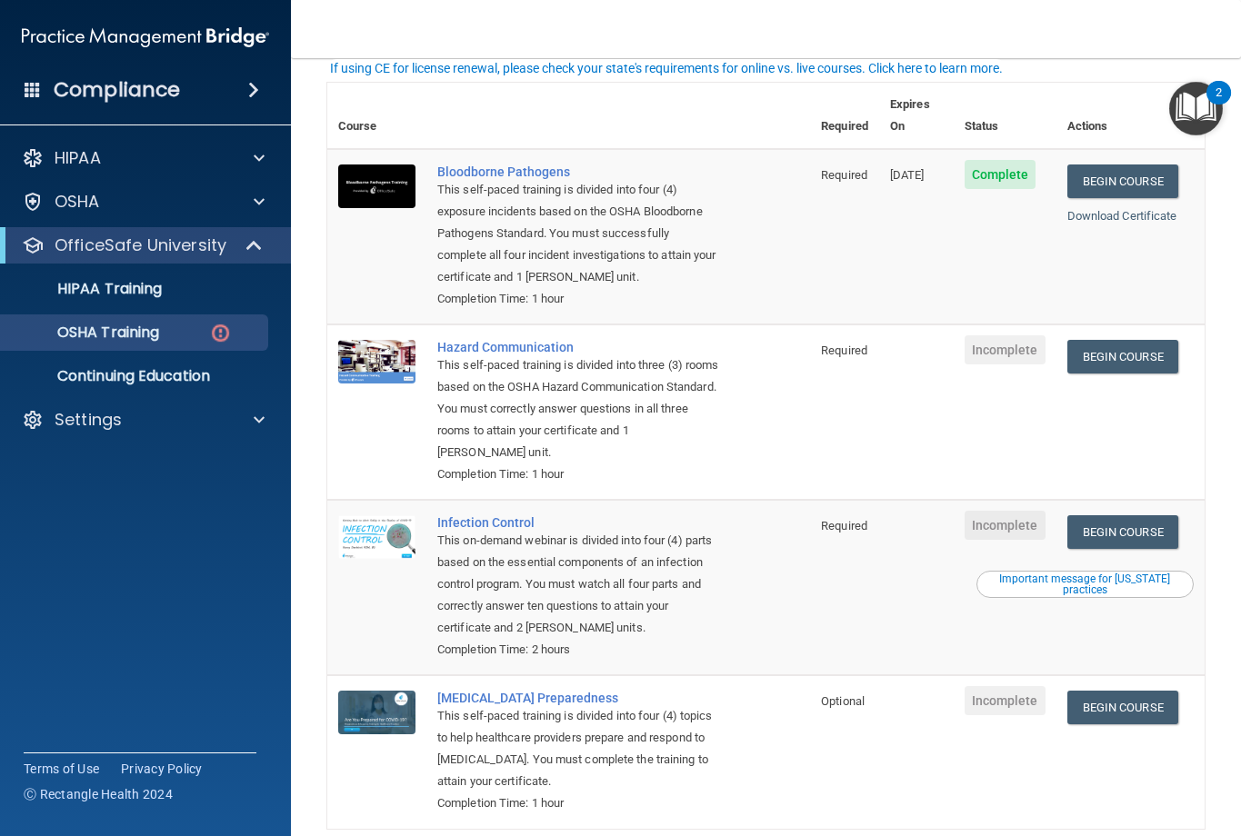
click at [1095, 376] on td "Begin Course Download Certificate" at bounding box center [1130, 411] width 148 height 175
click at [1107, 351] on link "Begin Course" at bounding box center [1122, 357] width 111 height 34
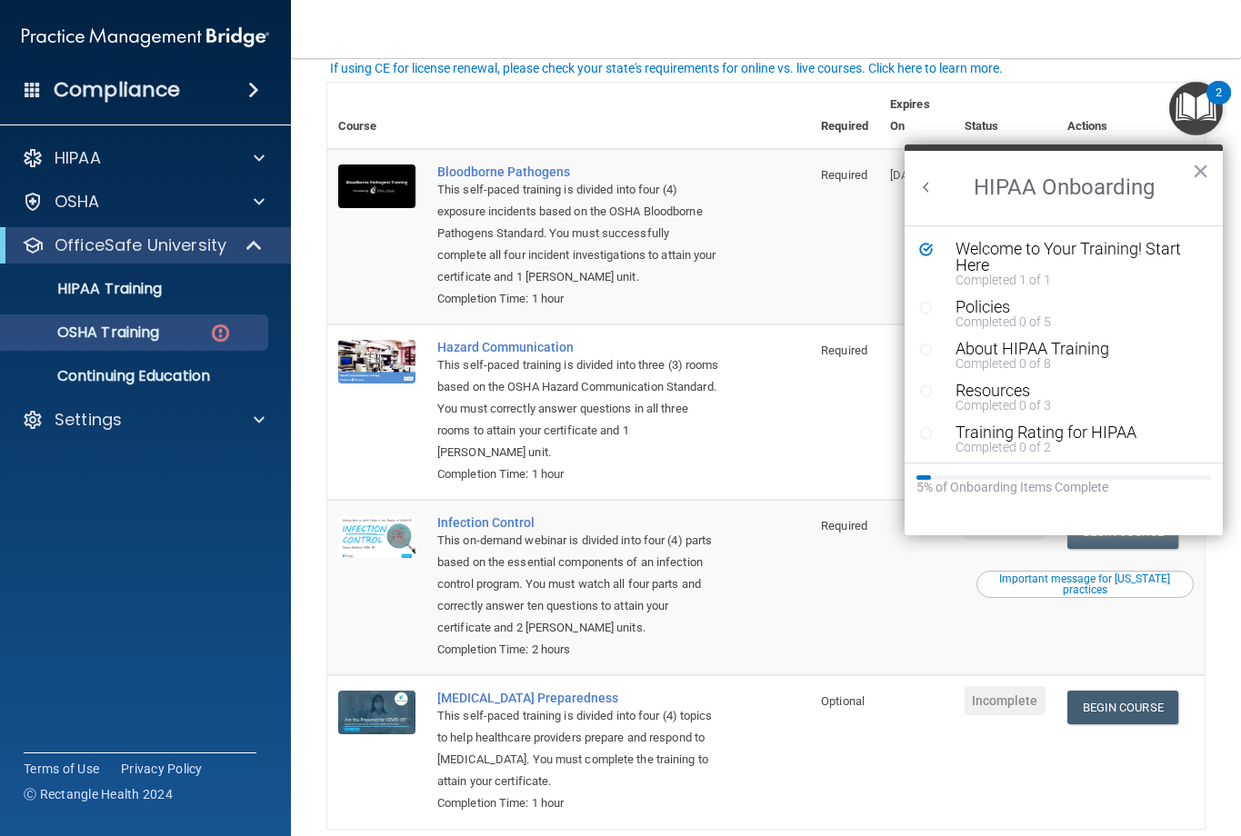
click at [469, 237] on div "This self-paced training is divided into four (4) exposure incidents based on t…" at bounding box center [578, 233] width 282 height 109
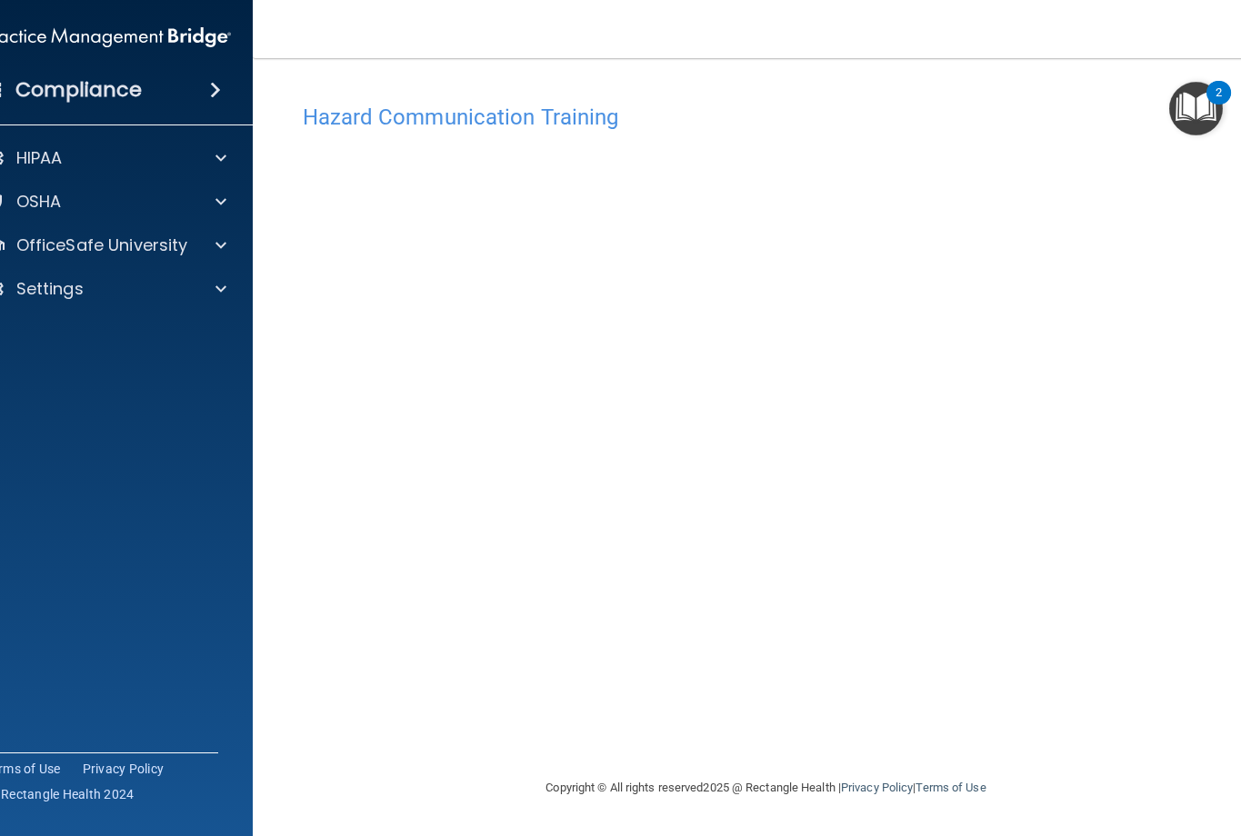
click at [35, 392] on accordion "HIPAA Documents and Policies Report an Incident Business Associates Emergency P…" at bounding box center [108, 367] width 292 height 468
click at [389, 116] on h4 "Hazard Communication Training" at bounding box center [766, 117] width 927 height 24
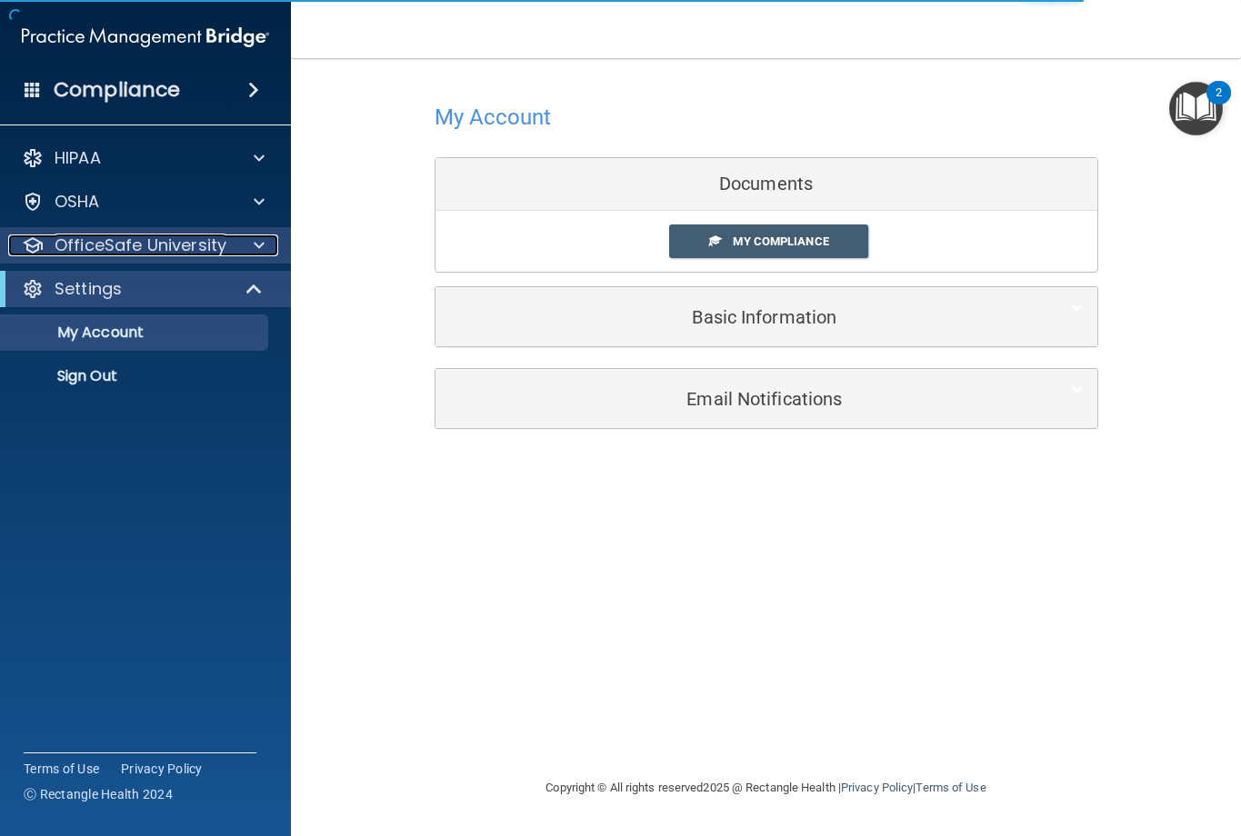
click at [149, 246] on p "OfficeSafe University" at bounding box center [141, 245] width 172 height 22
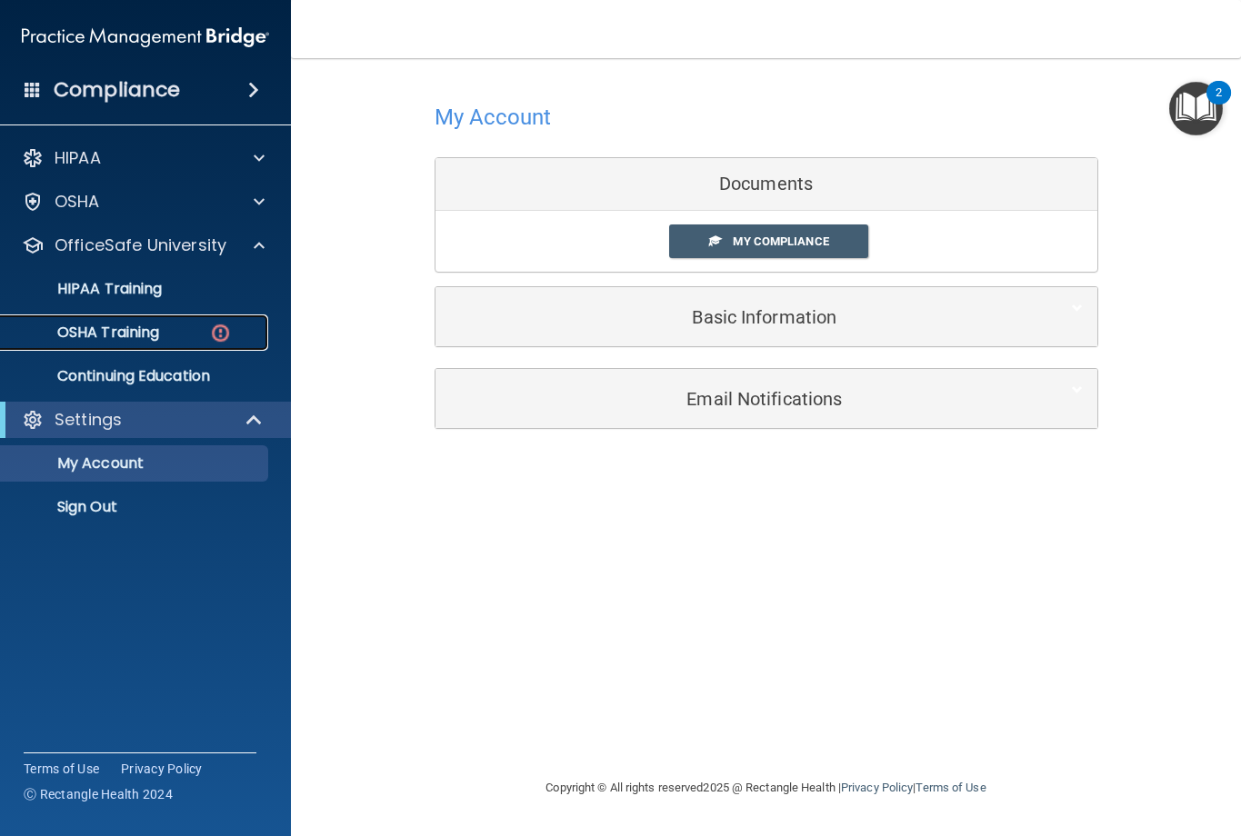
click at [151, 329] on p "OSHA Training" at bounding box center [85, 333] width 147 height 18
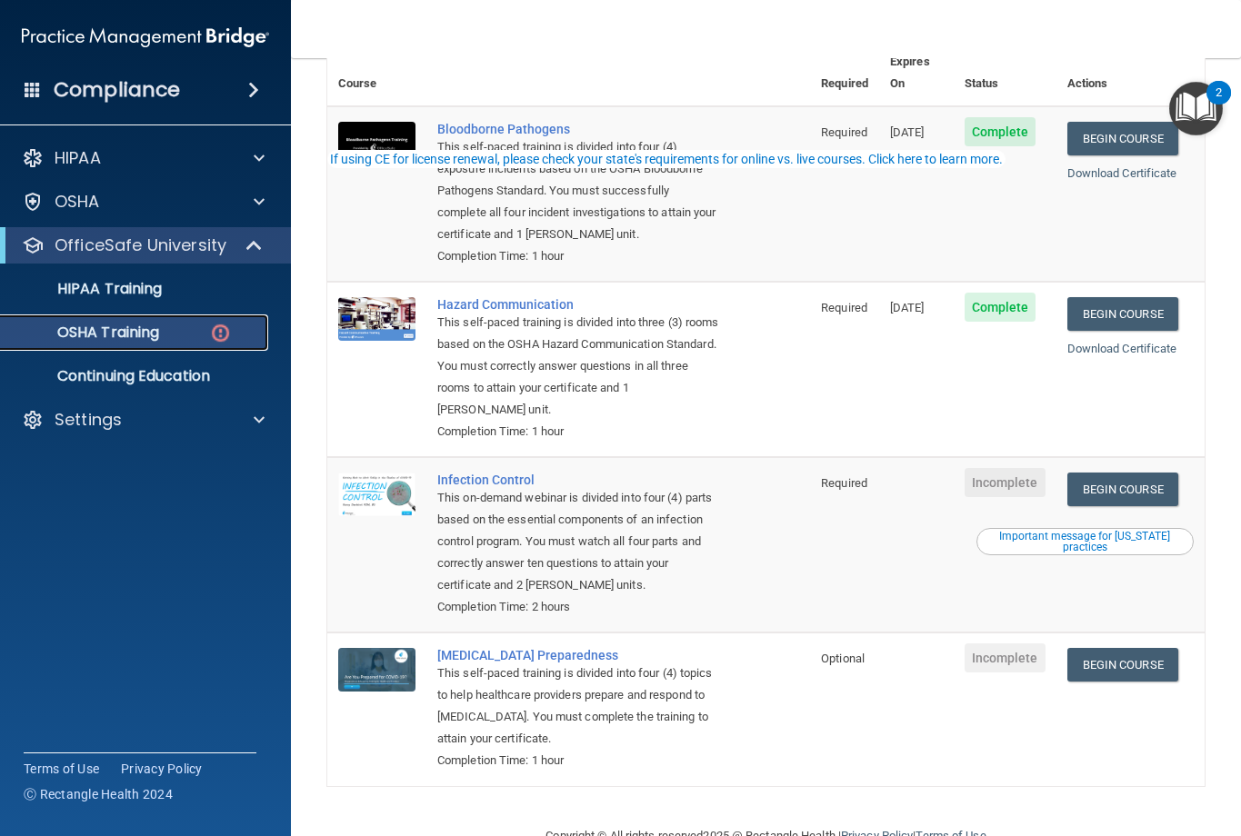
scroll to position [218, 0]
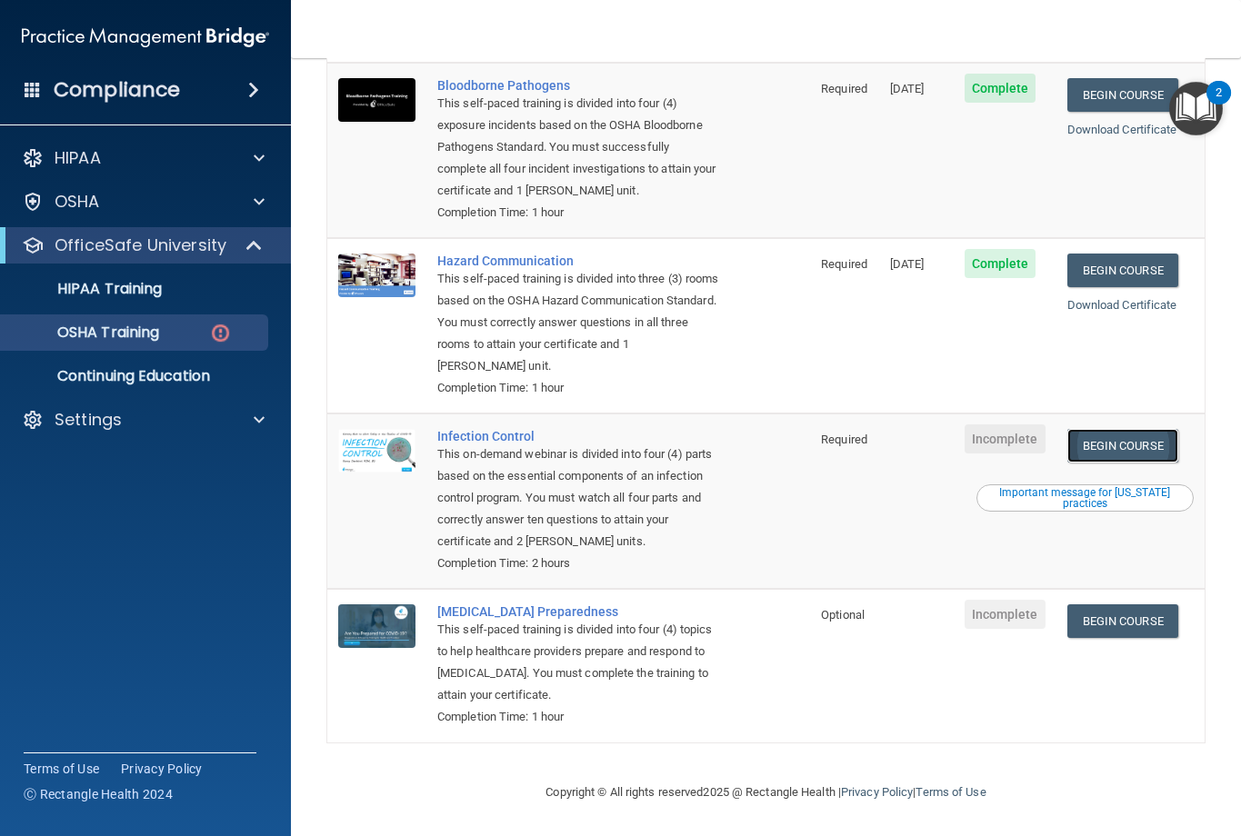
click at [1131, 445] on link "Begin Course" at bounding box center [1122, 446] width 111 height 34
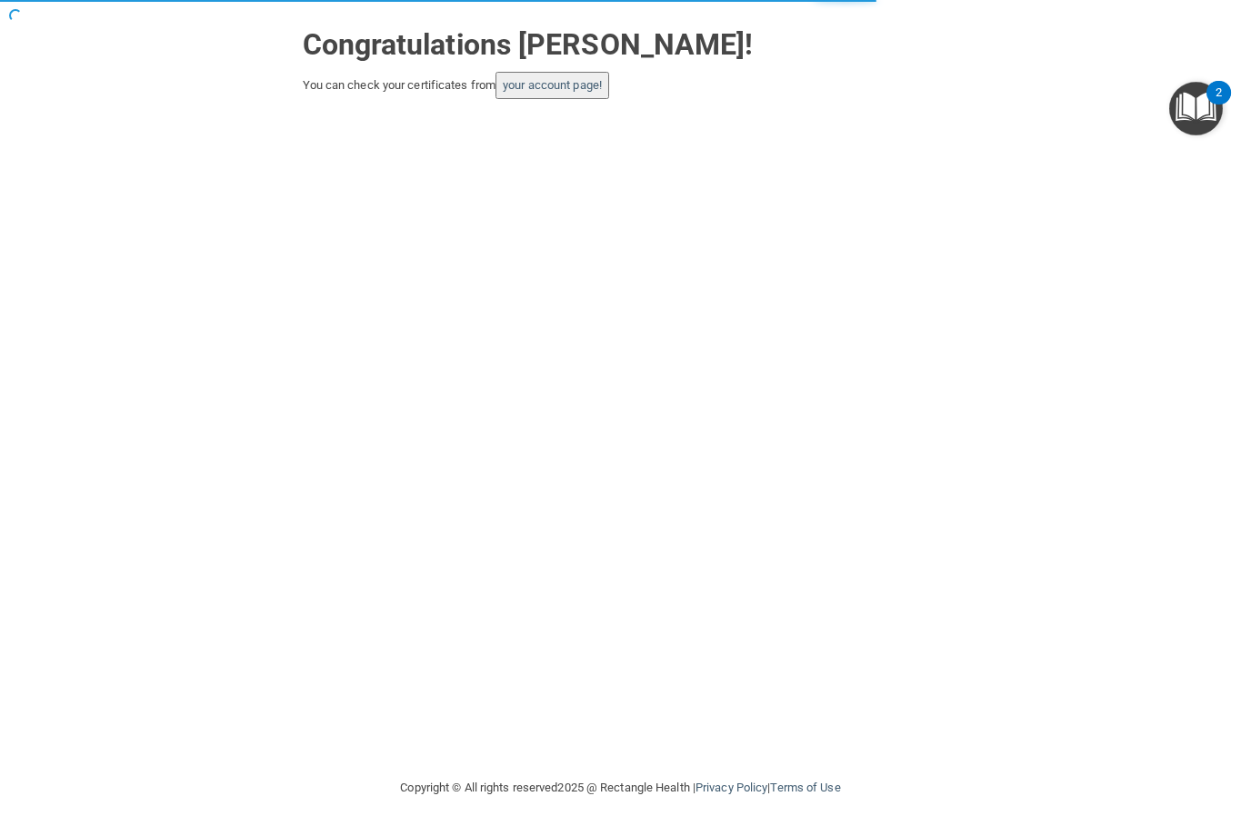
click at [578, 95] on button "your account page!" at bounding box center [552, 85] width 114 height 27
click at [565, 78] on link "your account page!" at bounding box center [552, 85] width 99 height 14
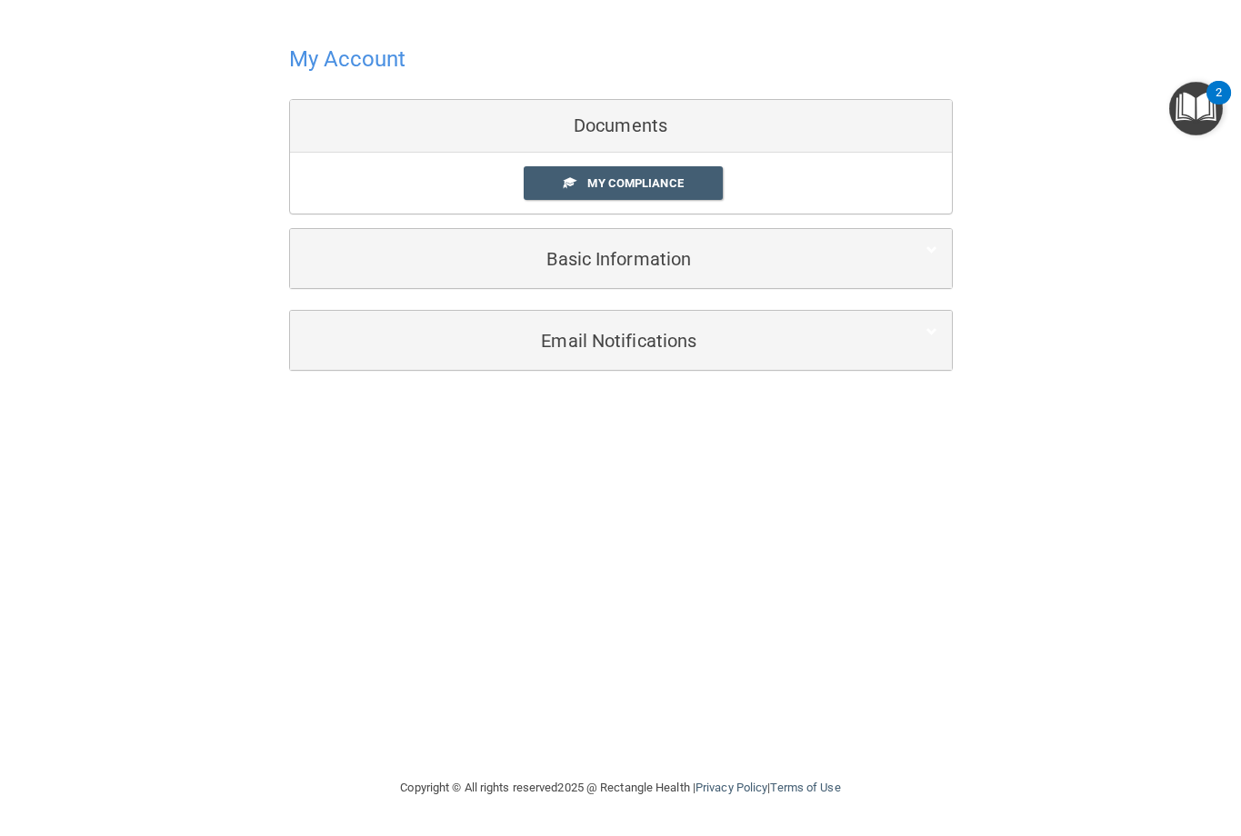
click at [1203, 109] on img "Open Resource Center, 2 new notifications" at bounding box center [1196, 109] width 54 height 54
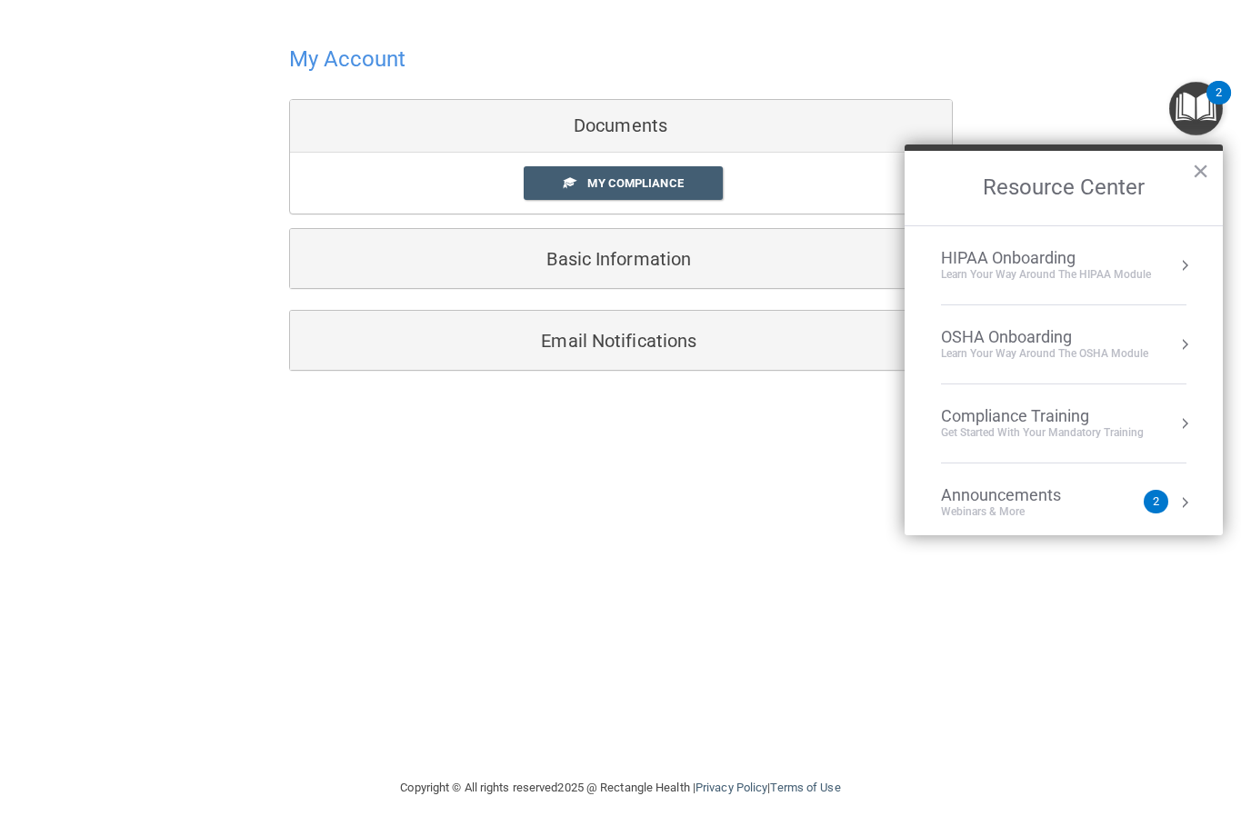
click at [1021, 350] on div "Learn your way around the OSHA module" at bounding box center [1044, 353] width 207 height 15
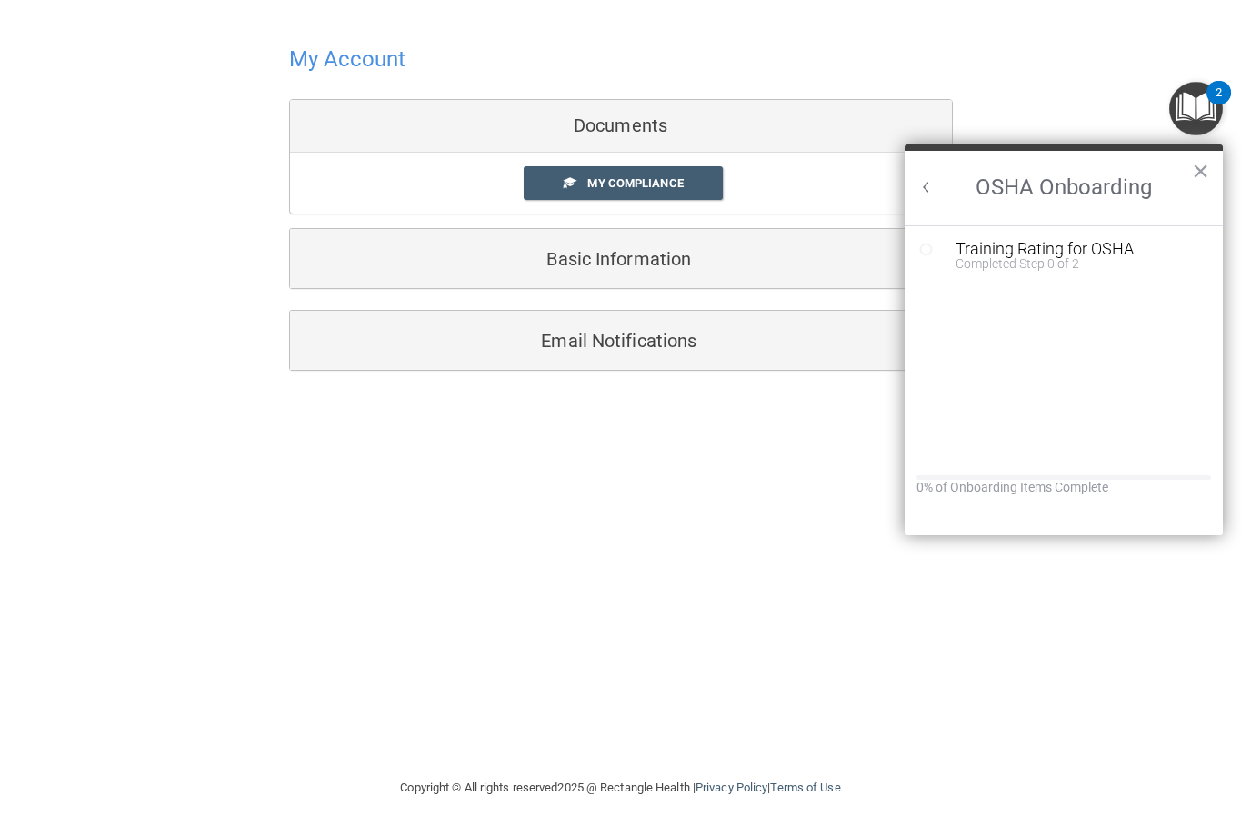
drag, startPoint x: 1191, startPoint y: 172, endPoint x: 1128, endPoint y: 174, distance: 62.7
click at [1191, 172] on div "OSHA Onboarding ×" at bounding box center [1063, 184] width 318 height 81
click at [149, 209] on div "My Account Documents My Compliance My Compliance My BAA Basic Information Full …" at bounding box center [620, 205] width 1168 height 374
click at [1192, 170] on button "×" at bounding box center [1199, 170] width 17 height 29
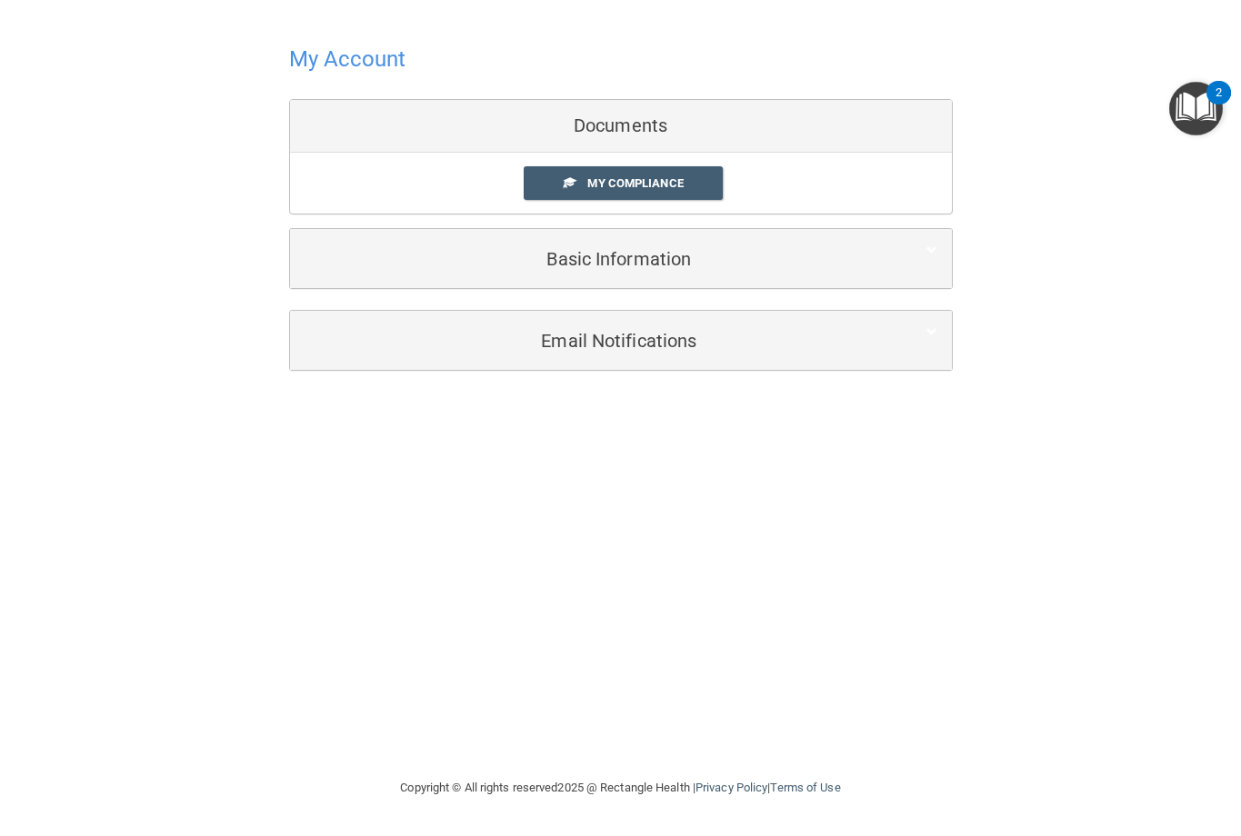
click at [1192, 114] on img "Open Resource Center, 2 new notifications" at bounding box center [1196, 109] width 54 height 54
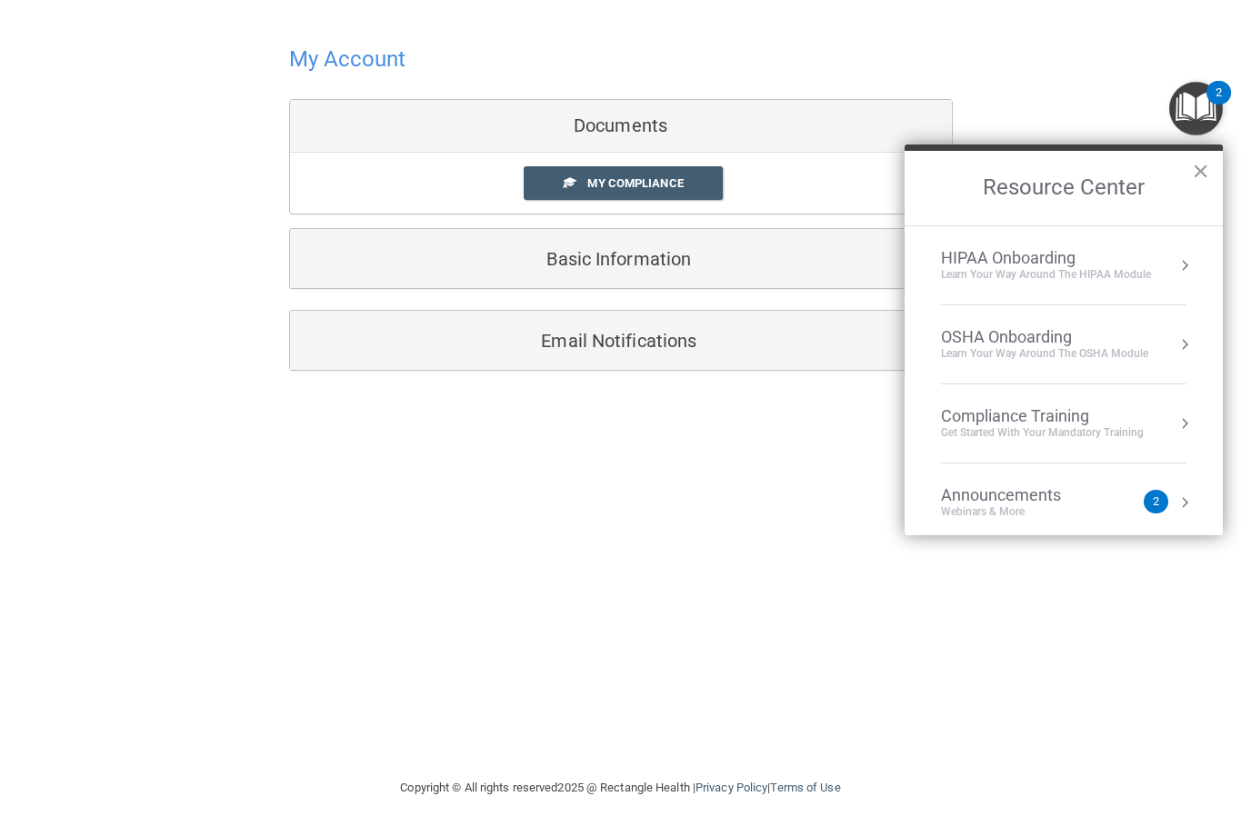
click at [1044, 254] on div "HIPAA Onboarding" at bounding box center [1046, 258] width 210 height 20
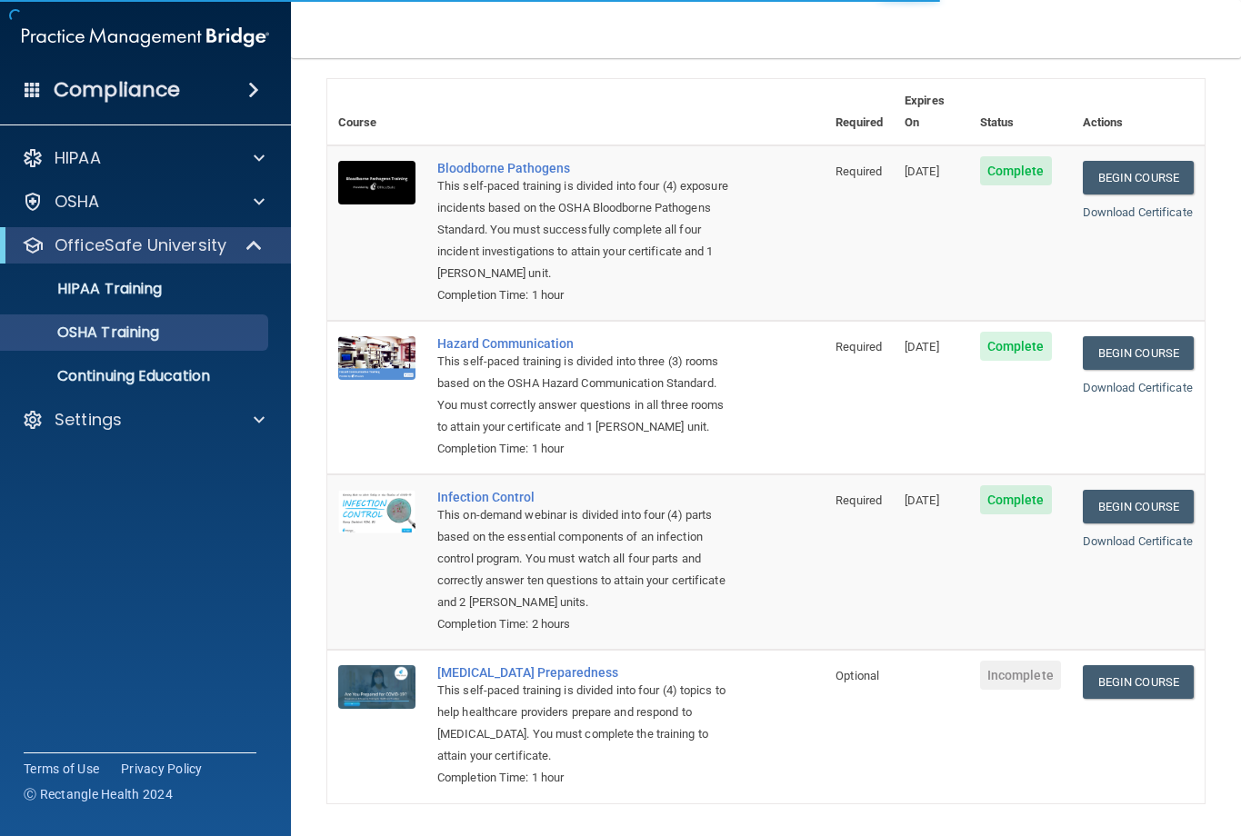
scroll to position [167, 0]
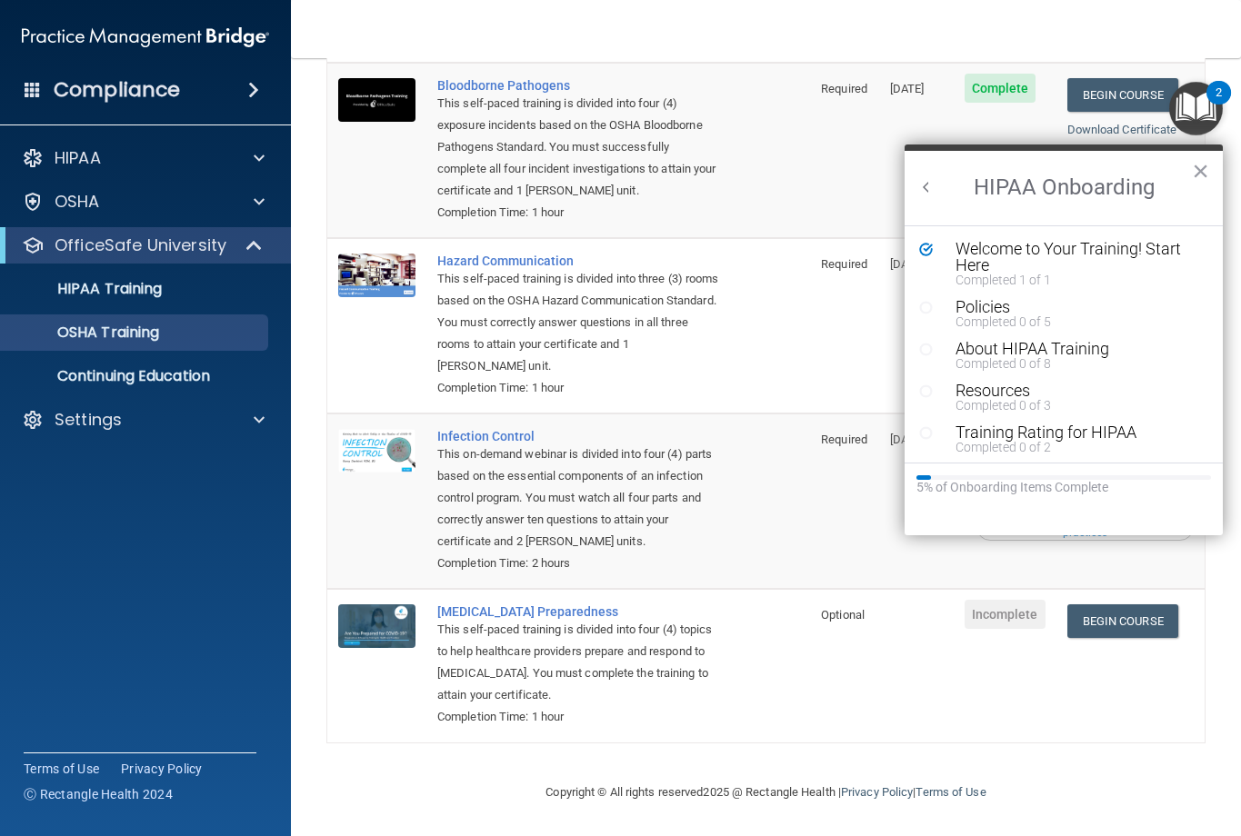
click at [719, 507] on td "Infection Control This on-demand webinar is divided into four (4) parts based o…" at bounding box center [618, 501] width 384 height 175
click at [794, 433] on tr "Infection Control This on-demand webinar is divided into four (4) parts based o…" at bounding box center [765, 501] width 877 height 175
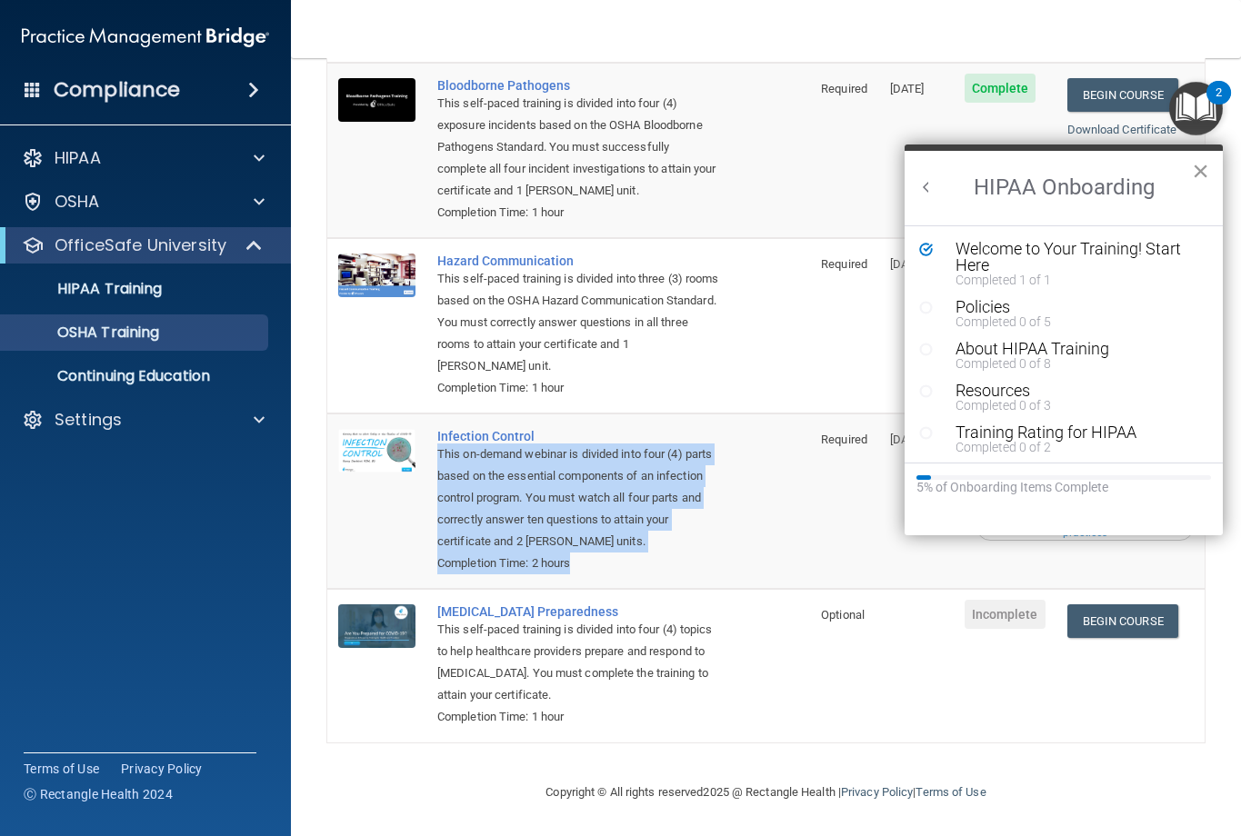
click at [1206, 160] on button "×" at bounding box center [1199, 170] width 17 height 29
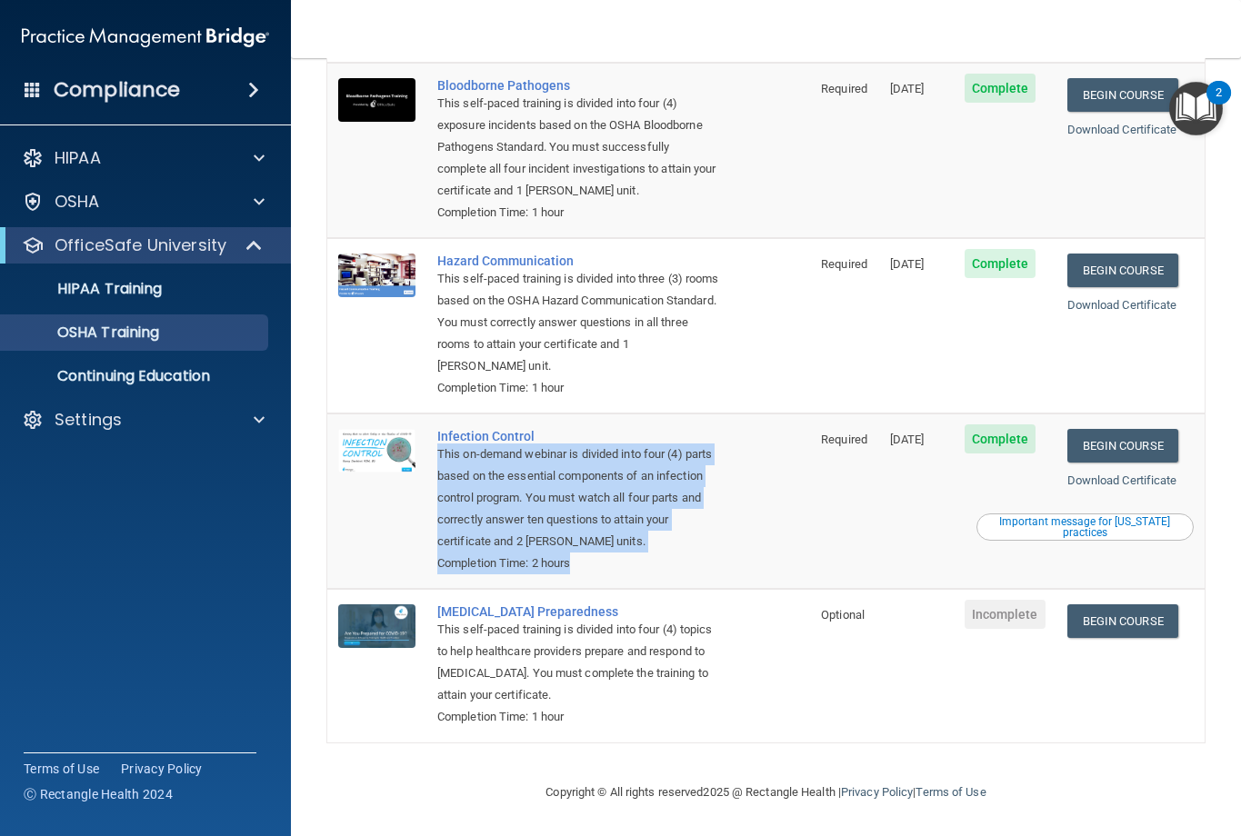
click at [740, 640] on td "COVID-19 Preparedness This self-paced training is divided into four (4) topics …" at bounding box center [618, 665] width 384 height 153
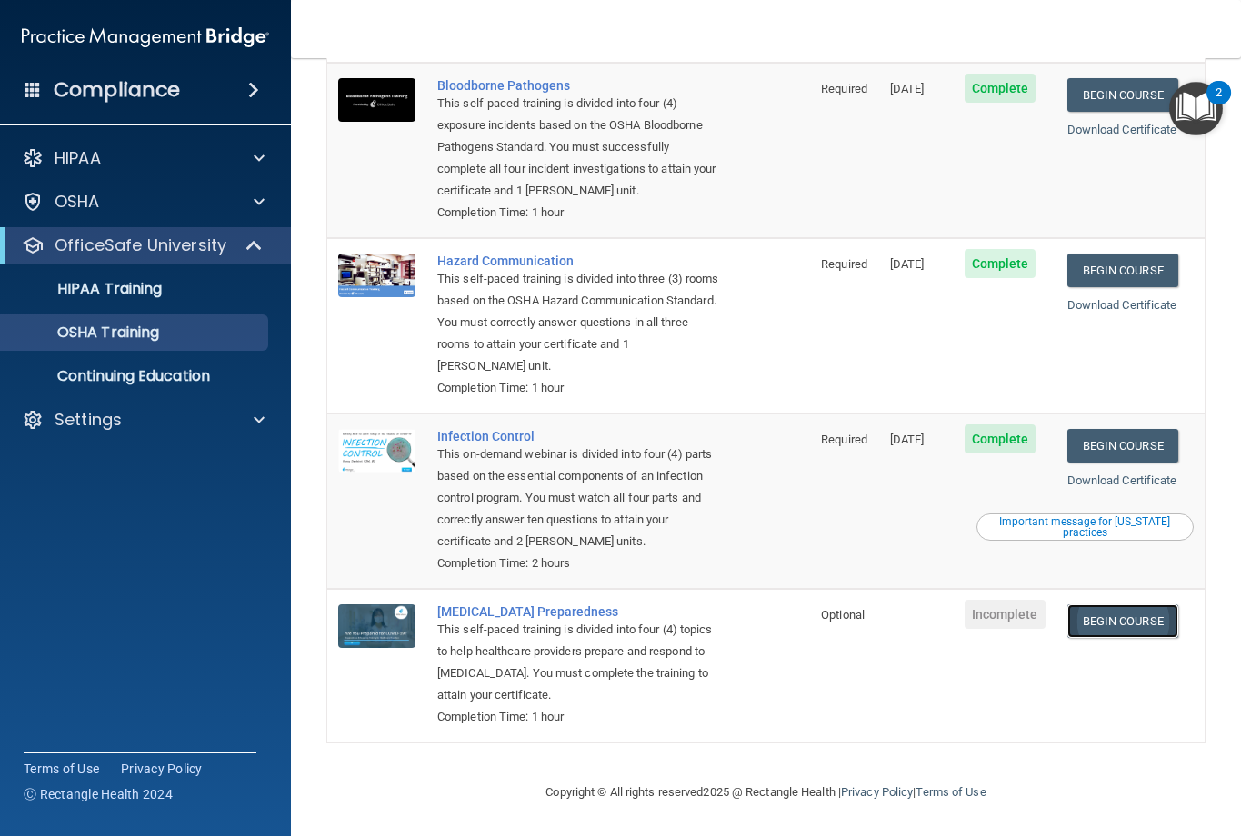
click at [1134, 618] on link "Begin Course" at bounding box center [1122, 621] width 111 height 34
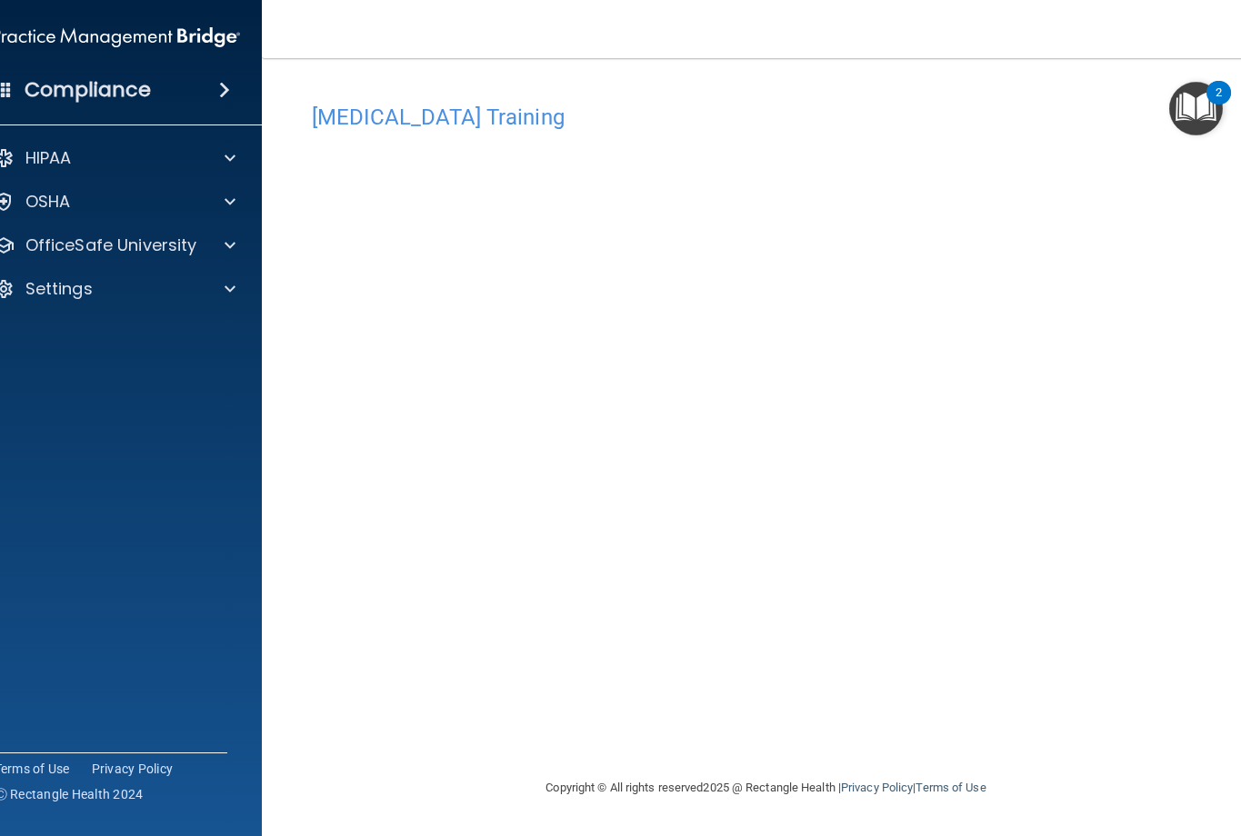
click at [691, 727] on div "[MEDICAL_DATA] Training This course doesn’t expire until . Are you sure you wan…" at bounding box center [766, 436] width 936 height 683
click at [716, 714] on div "[MEDICAL_DATA] Training This course doesn’t expire until . Are you sure you wan…" at bounding box center [766, 436] width 936 height 683
click at [221, 205] on div at bounding box center [226, 202] width 45 height 22
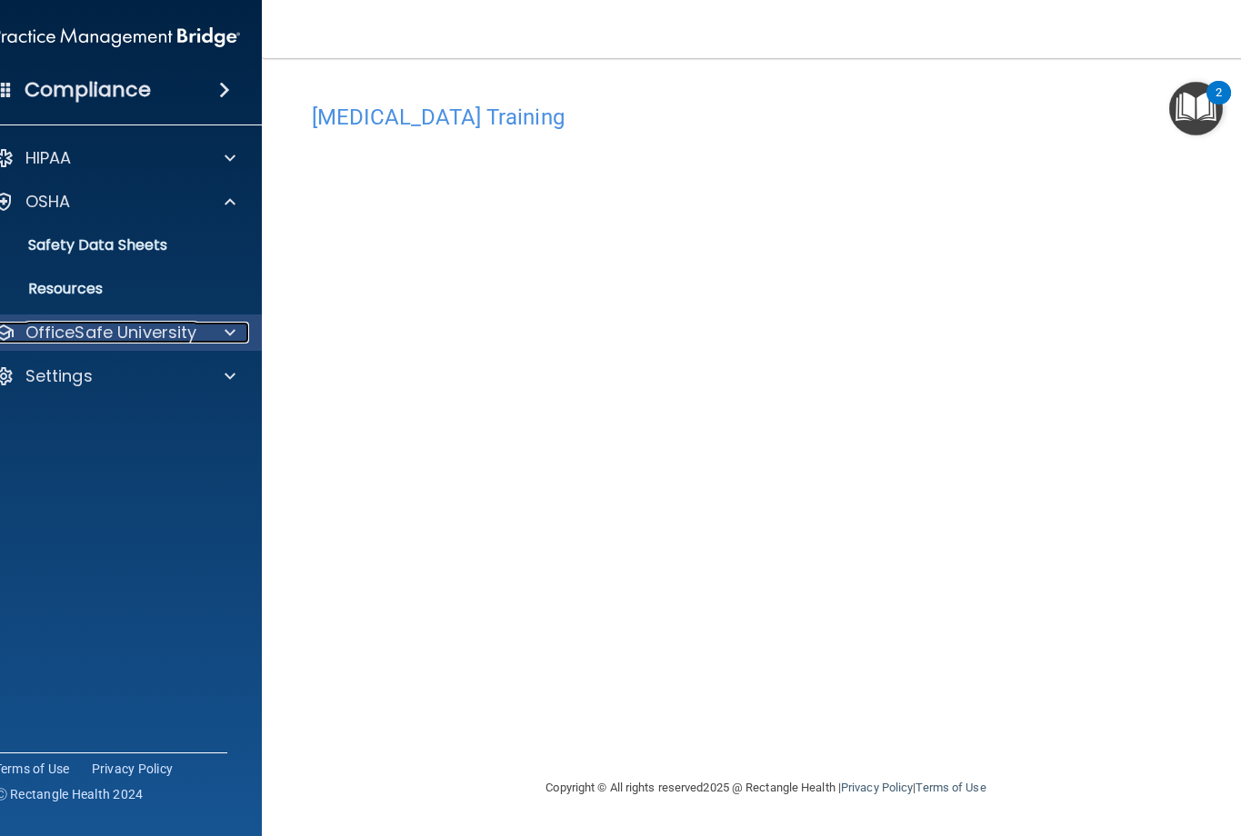
click at [210, 339] on div at bounding box center [226, 333] width 45 height 22
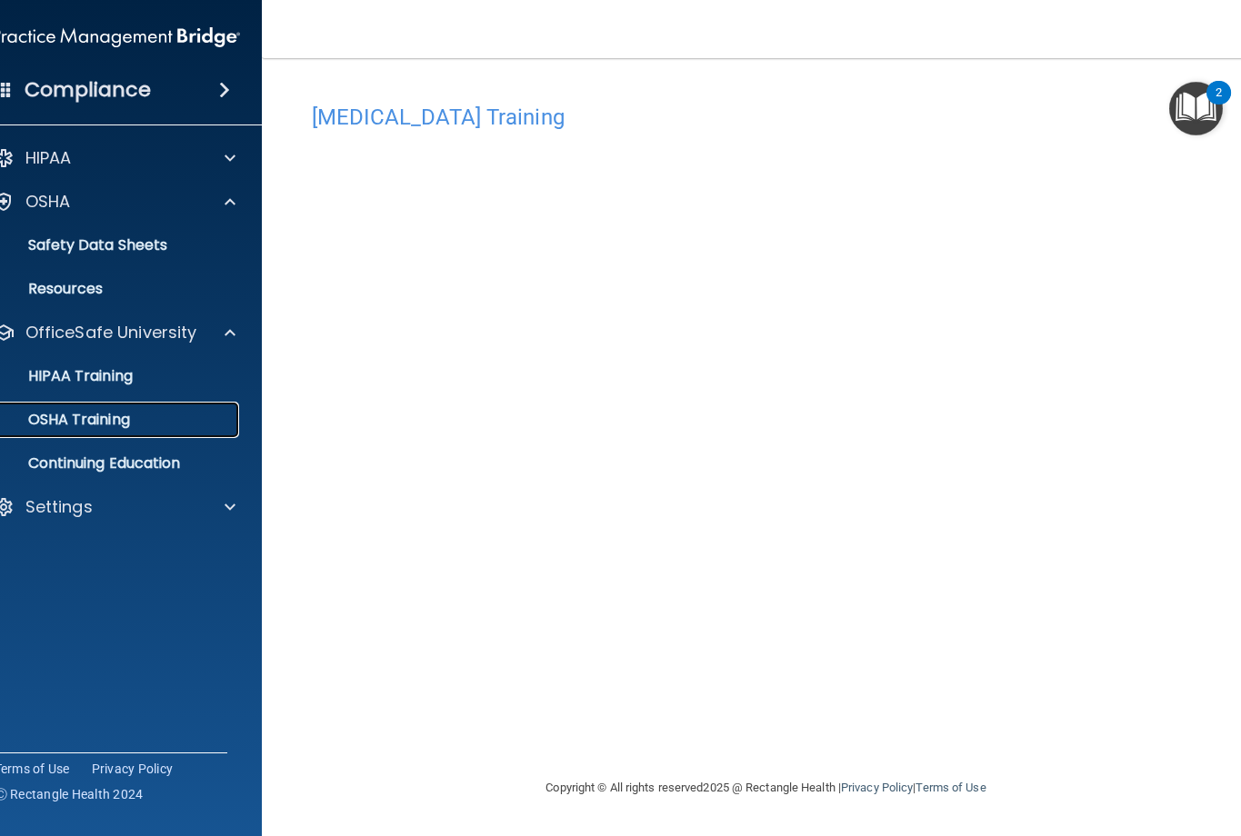
click at [154, 426] on div "OSHA Training" at bounding box center [107, 420] width 248 height 18
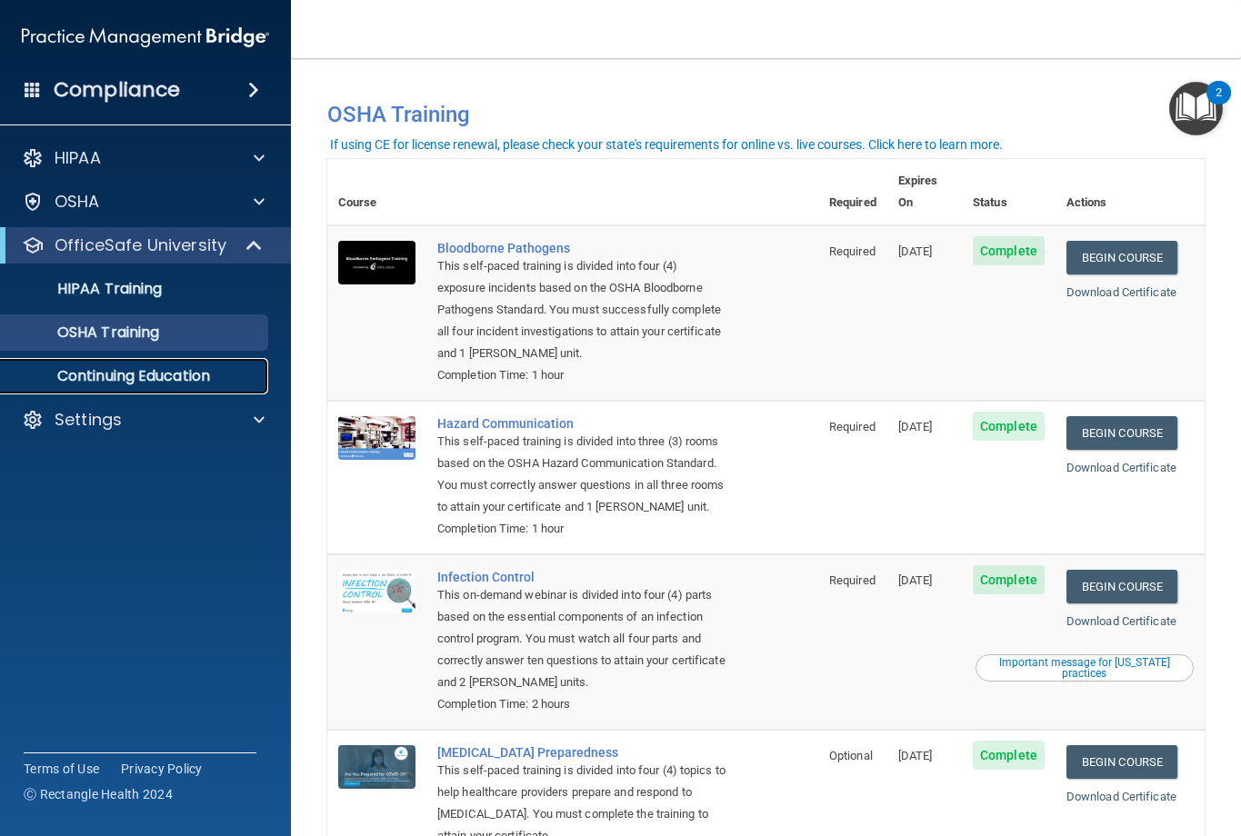
click at [164, 382] on p "Continuing Education" at bounding box center [136, 376] width 248 height 18
